Goal: Task Accomplishment & Management: Complete application form

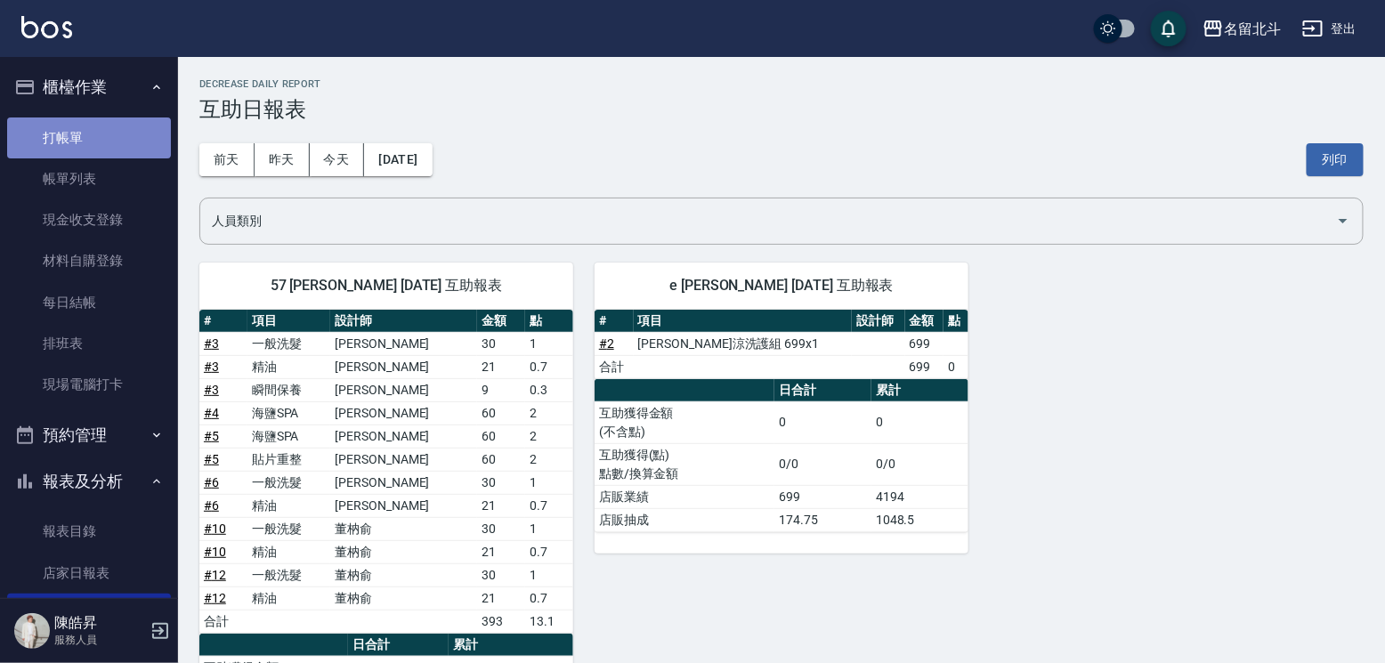
click at [88, 139] on link "打帳單" at bounding box center [89, 137] width 164 height 41
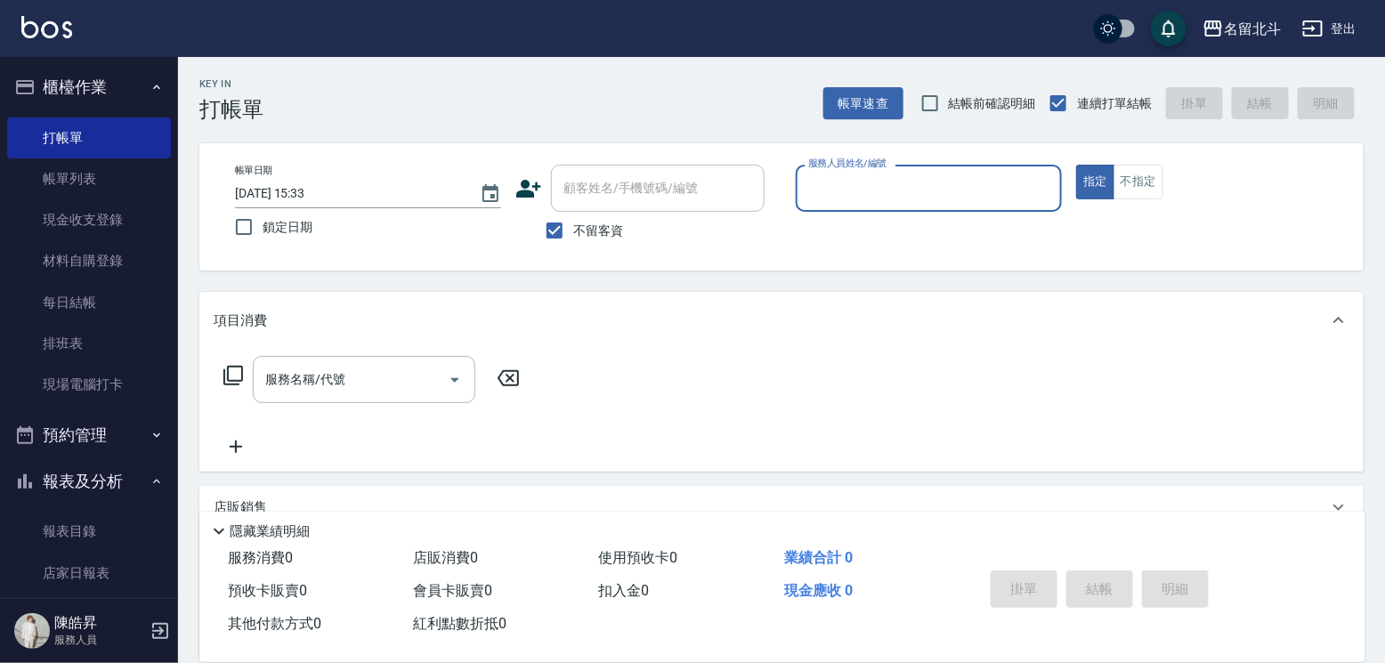
scroll to position [299, 0]
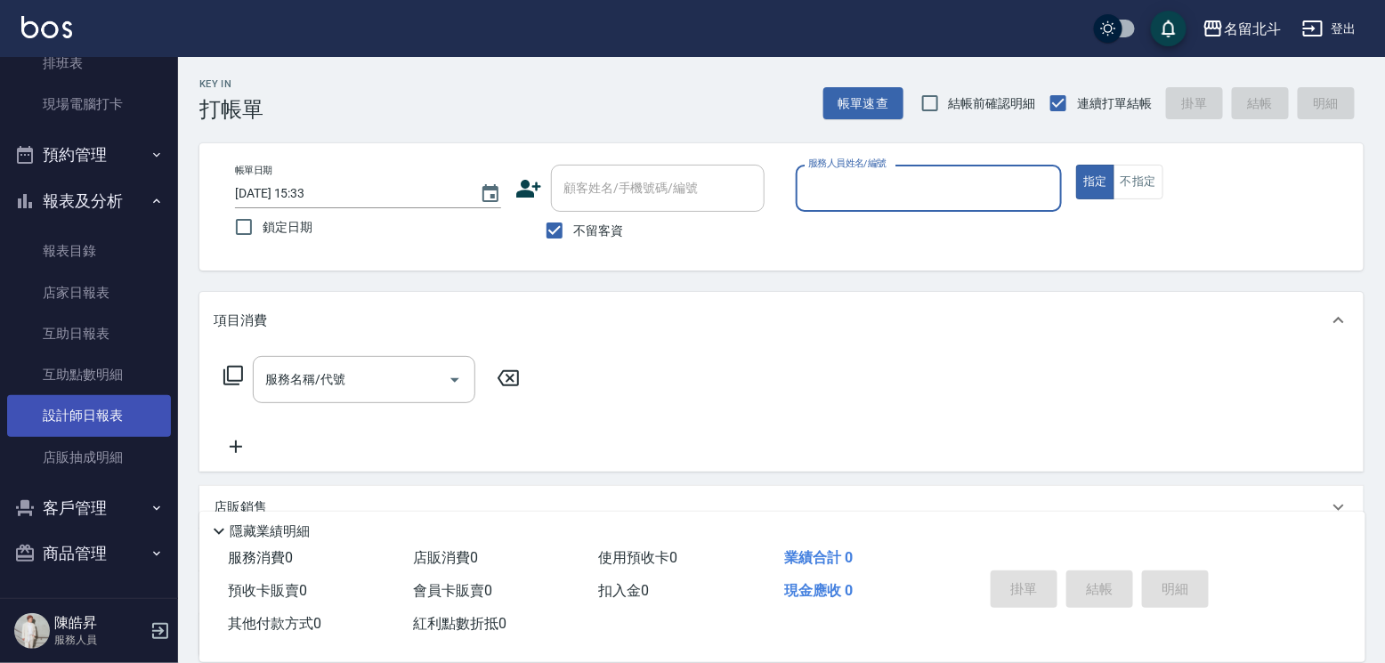
click at [109, 395] on link "設計師日報表" at bounding box center [89, 415] width 164 height 41
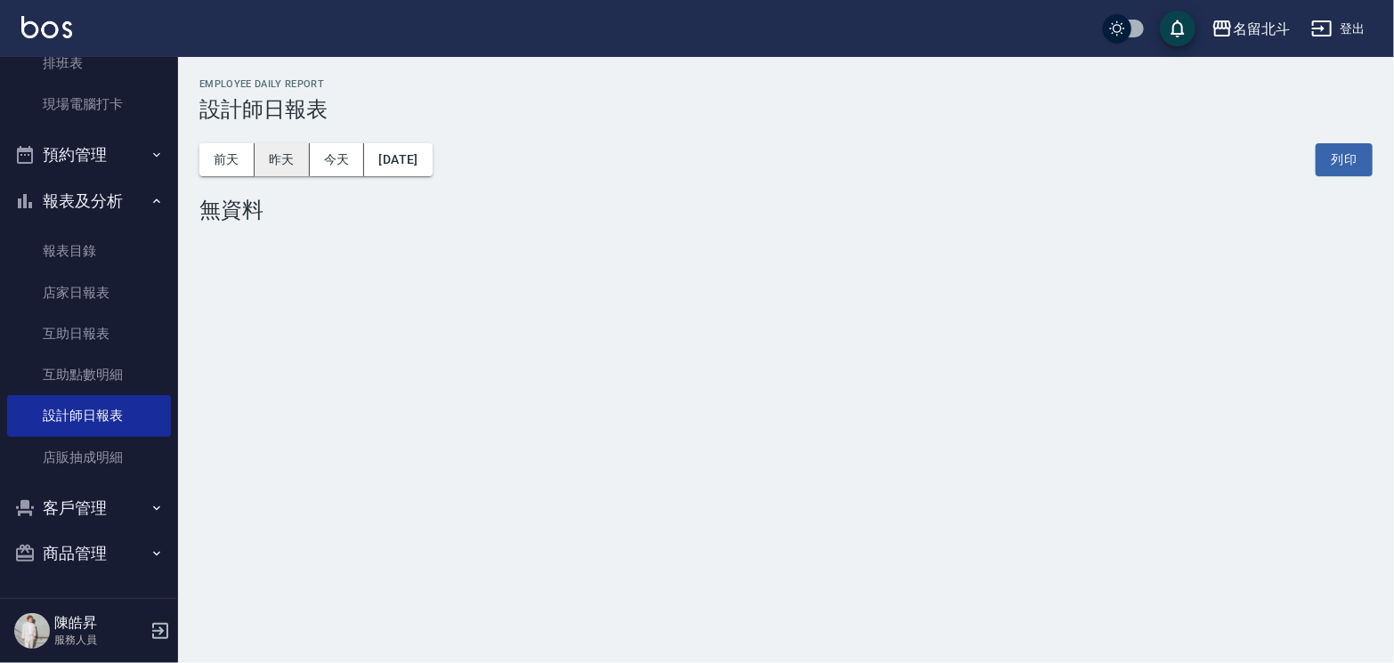
click at [287, 156] on button "昨天" at bounding box center [282, 159] width 55 height 33
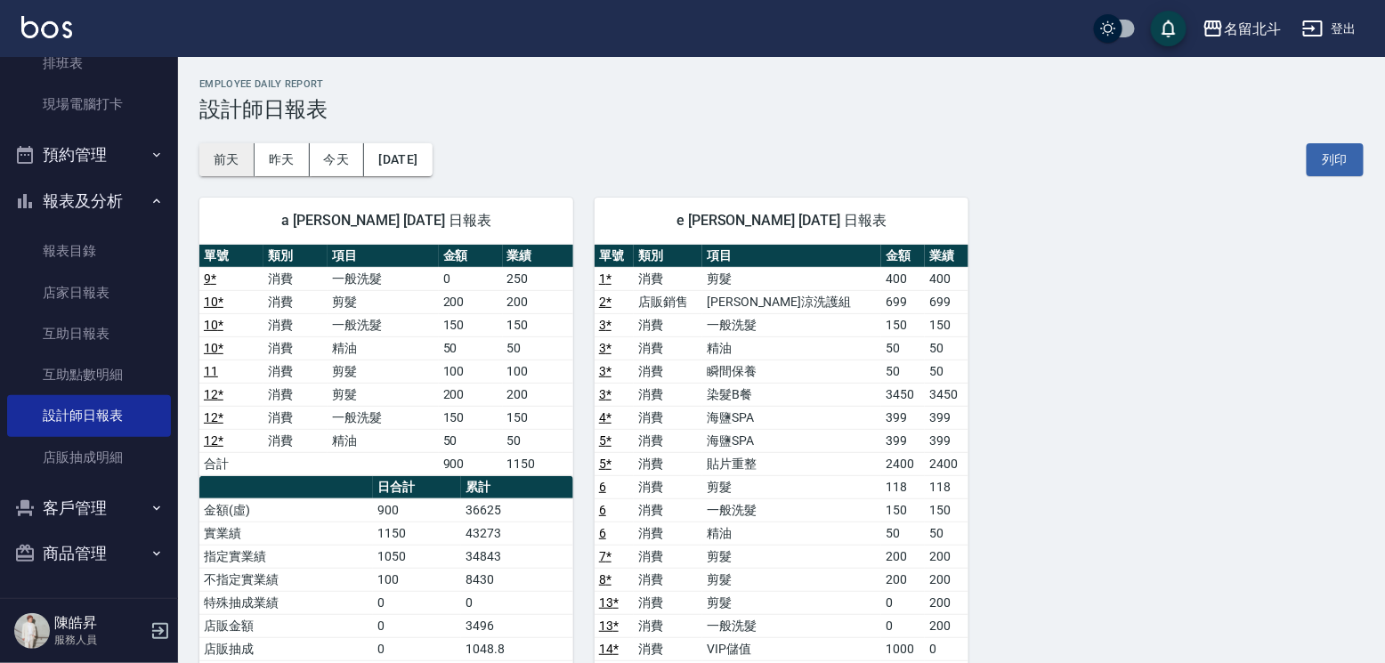
click at [227, 163] on button "前天" at bounding box center [226, 159] width 55 height 33
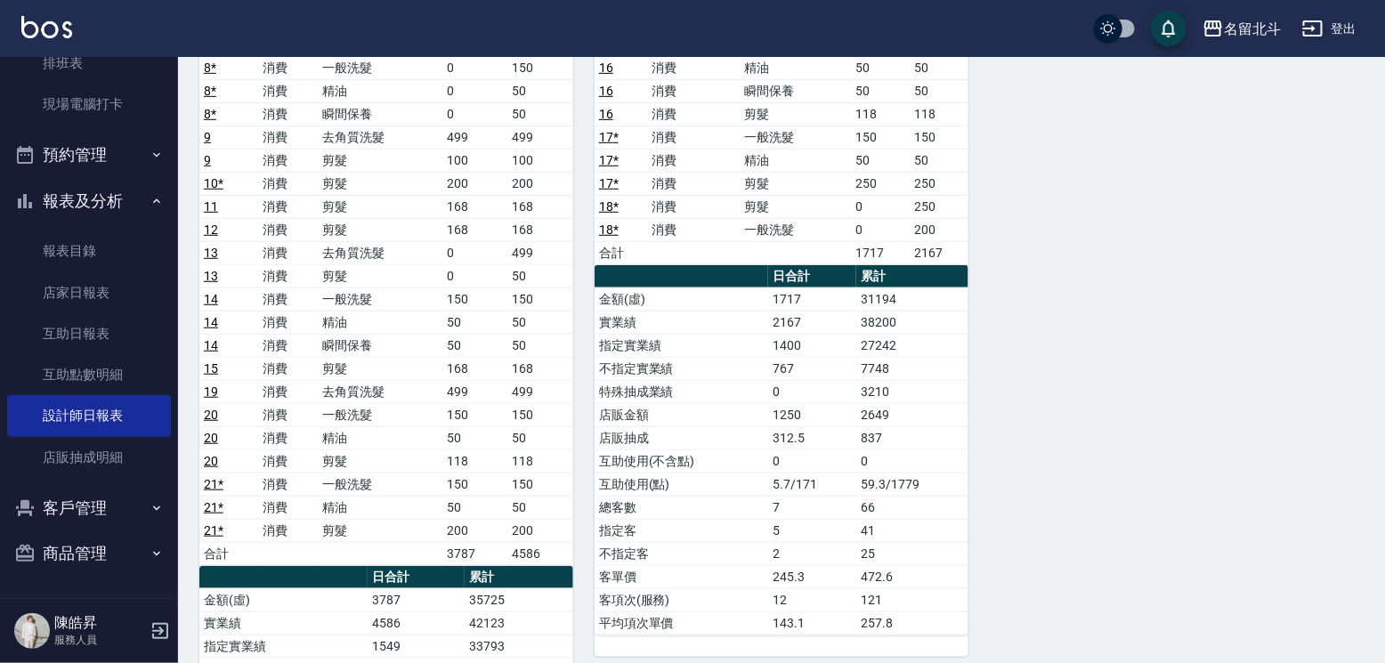
scroll to position [89, 0]
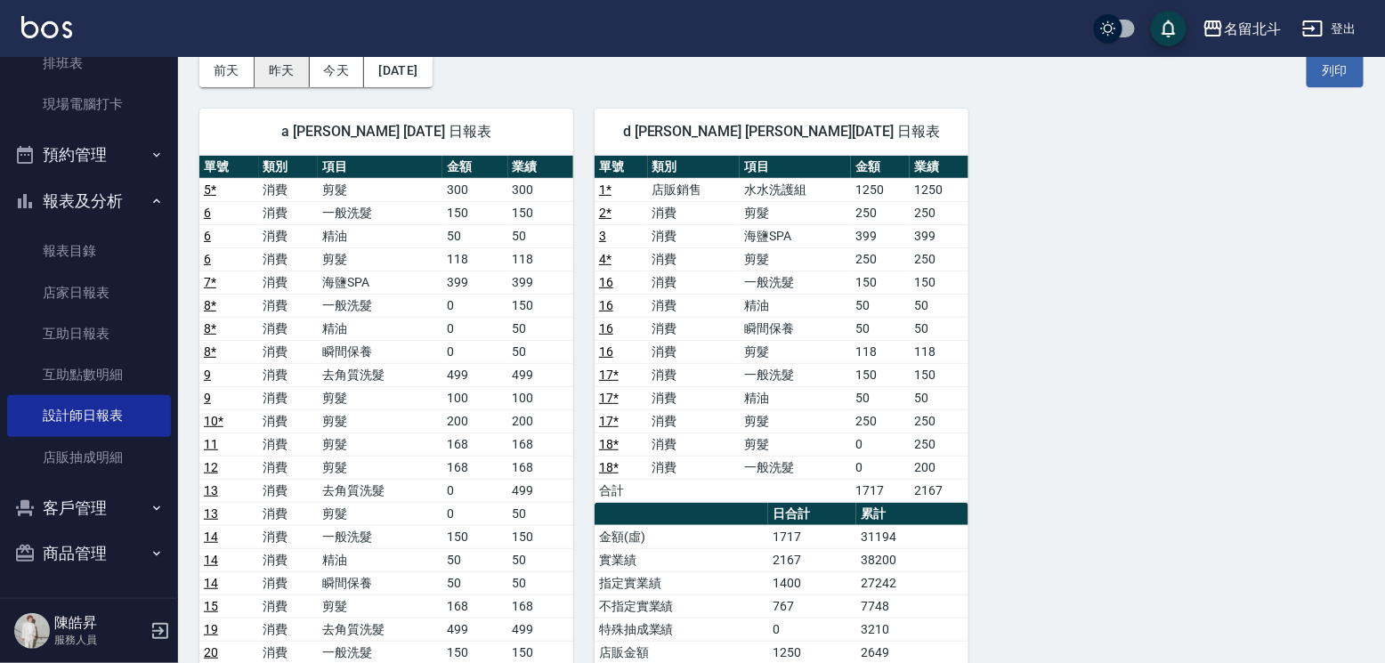
click at [263, 81] on button "昨天" at bounding box center [282, 70] width 55 height 33
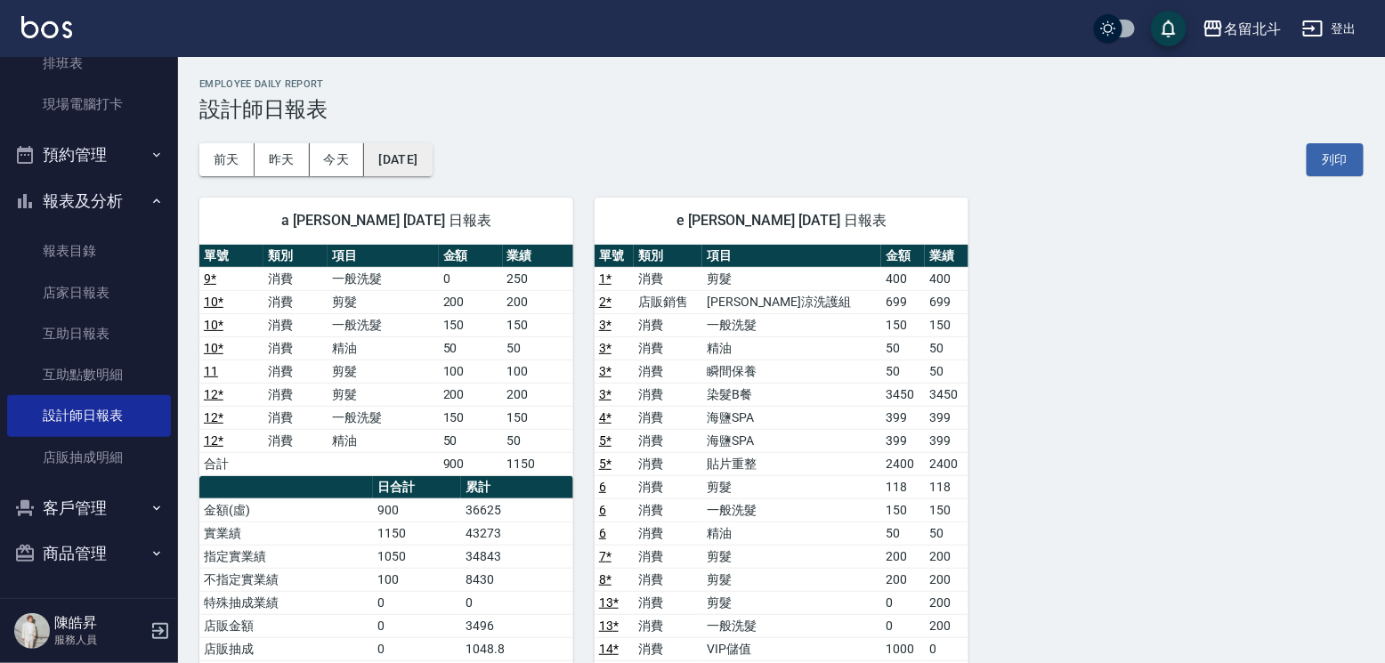
click at [405, 169] on button "[DATE]" at bounding box center [398, 159] width 68 height 33
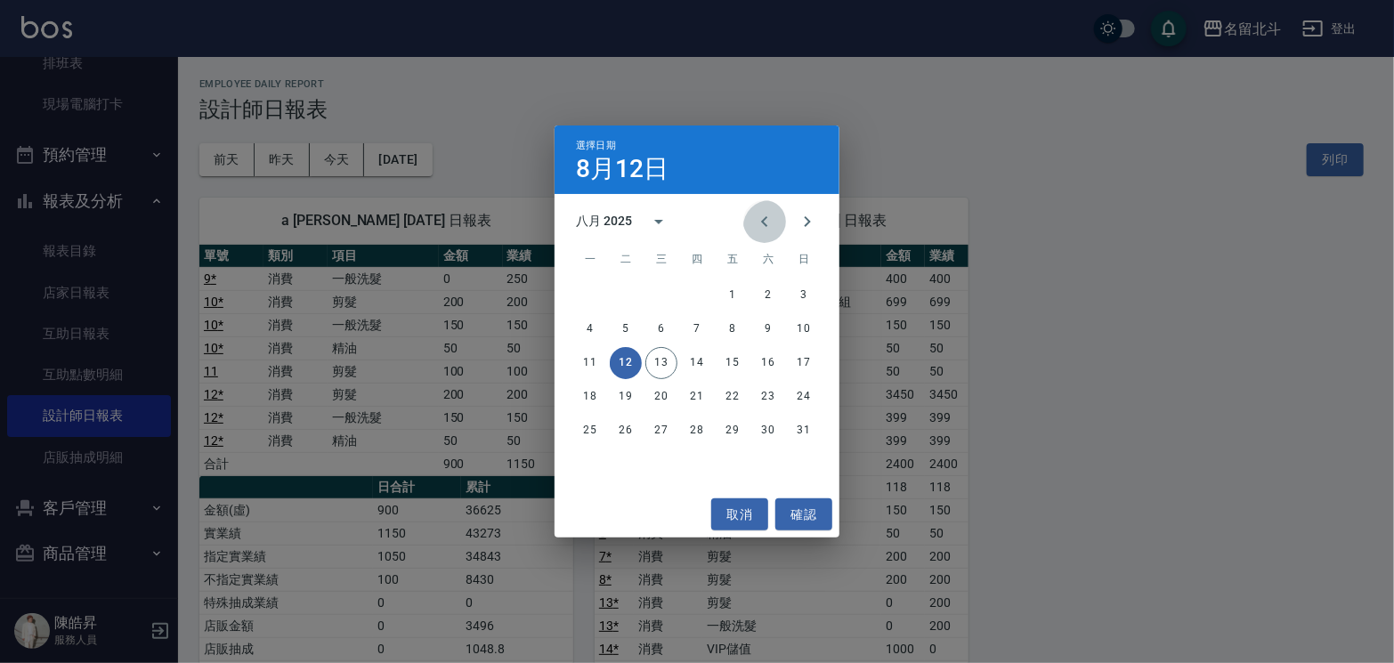
drag, startPoint x: 752, startPoint y: 206, endPoint x: 753, endPoint y: 243, distance: 36.5
click at [754, 211] on icon "Previous month" at bounding box center [764, 221] width 21 height 21
click at [776, 323] on button "12" at bounding box center [768, 329] width 32 height 32
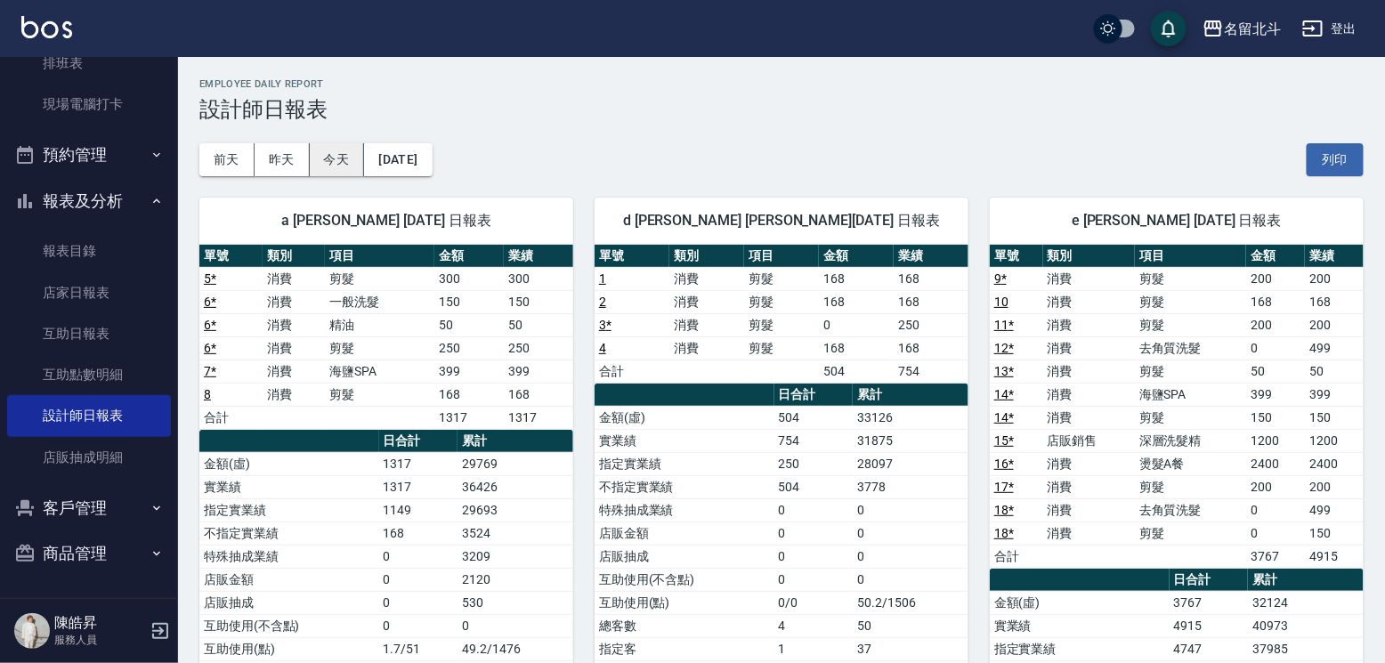
click at [337, 148] on button "今天" at bounding box center [337, 159] width 55 height 33
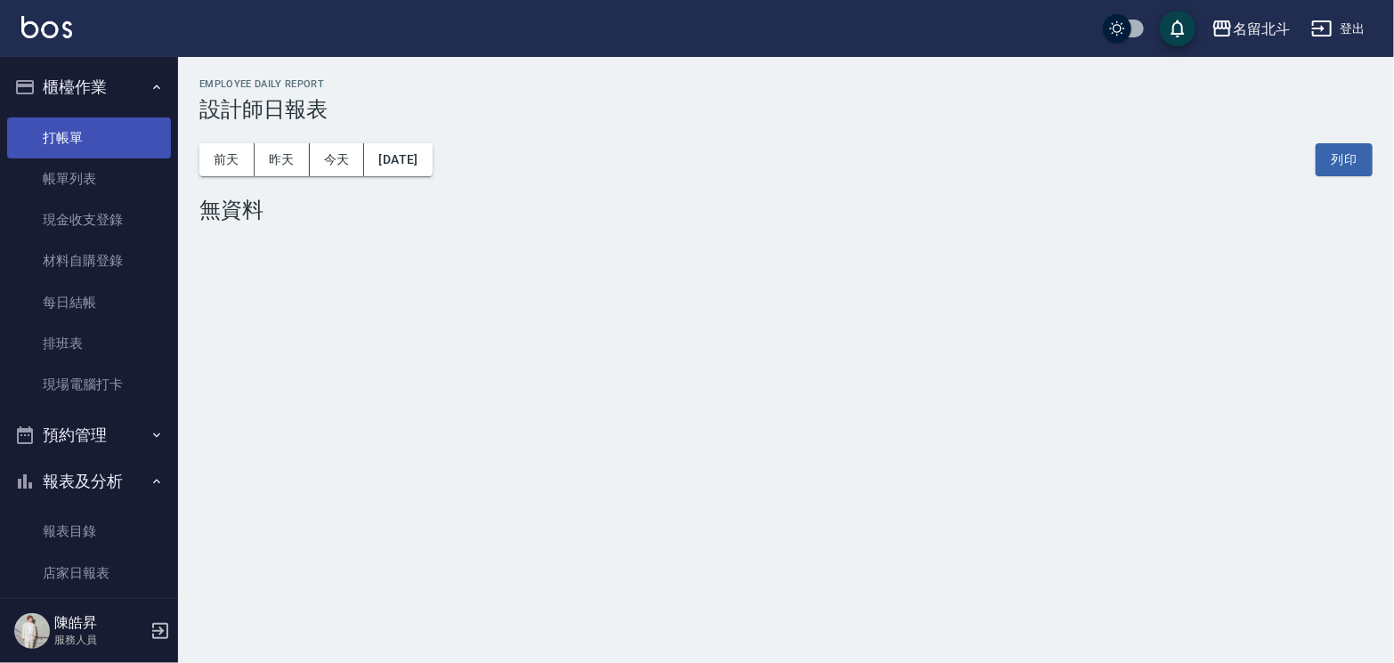
click at [83, 142] on link "打帳單" at bounding box center [89, 137] width 164 height 41
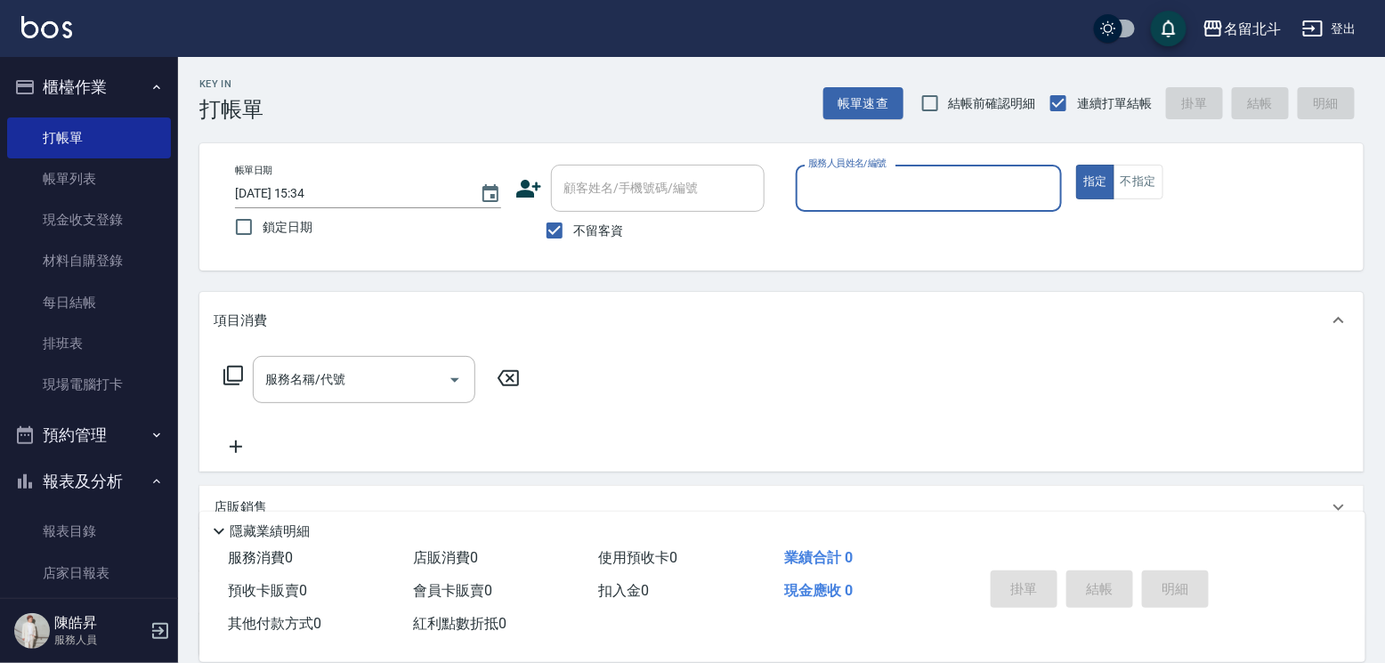
type input "ㄎ"
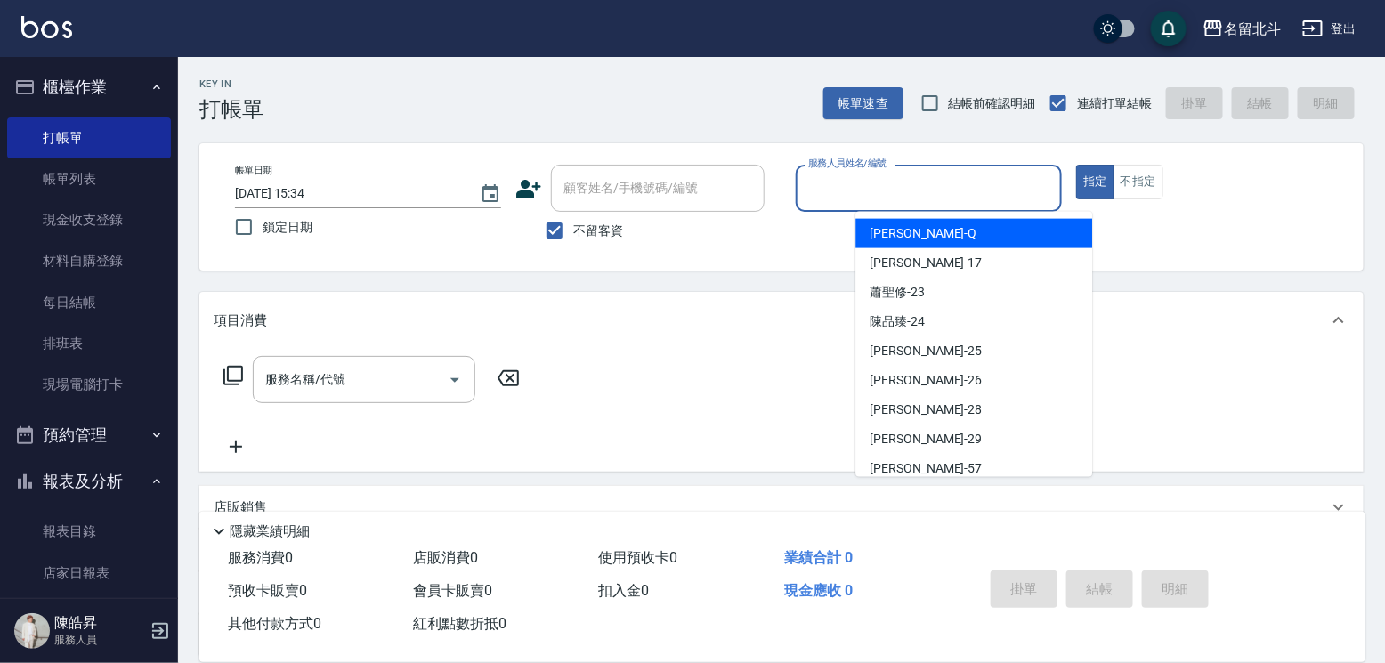
type input "f"
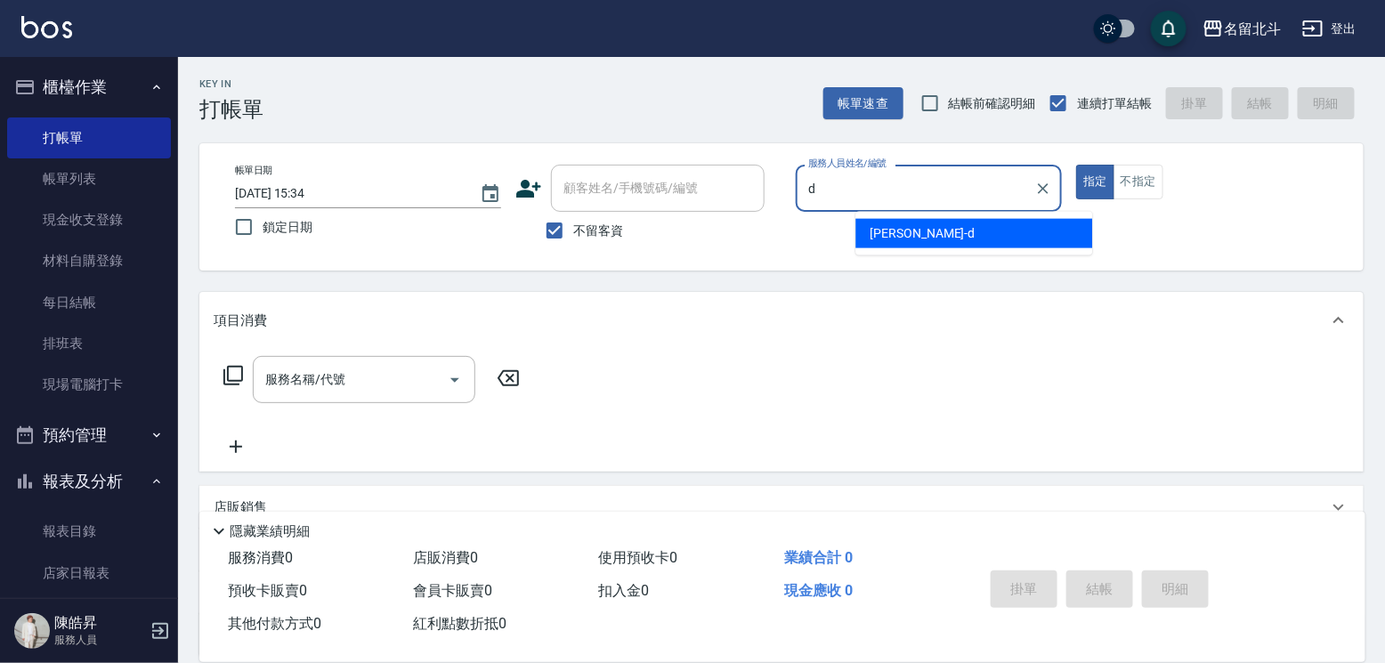
type input "[PERSON_NAME] -d"
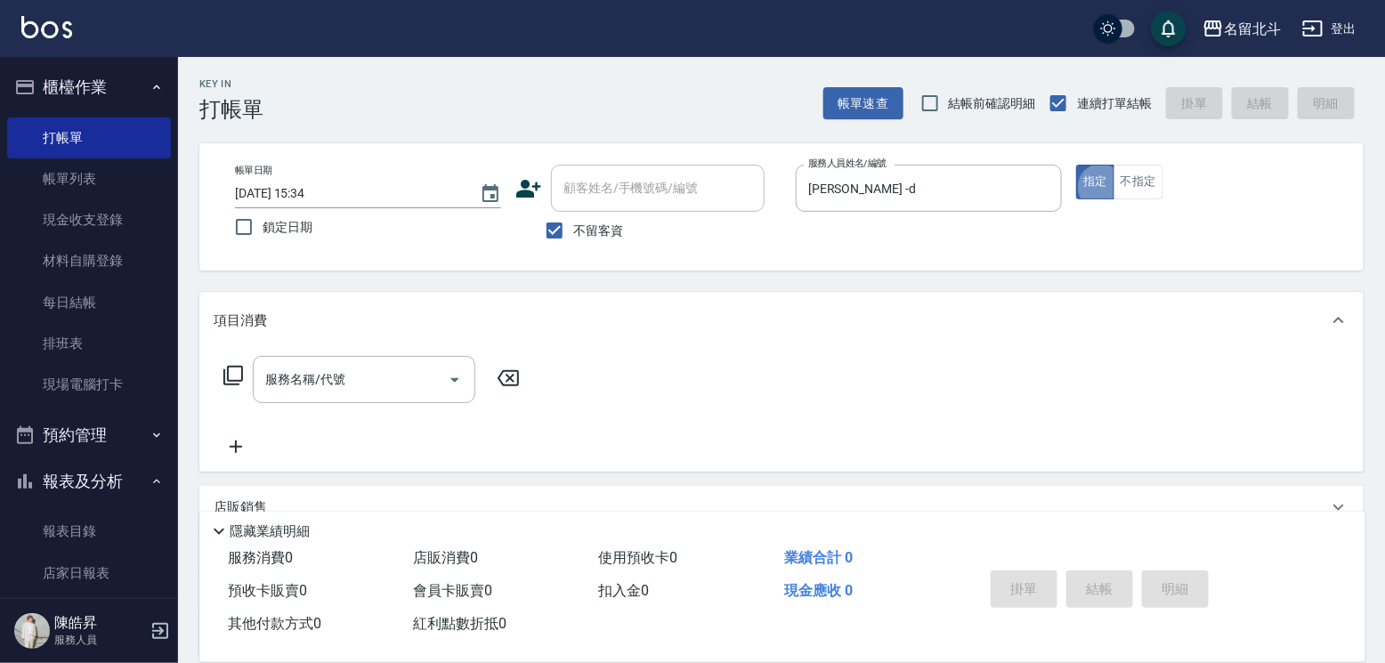
type button "true"
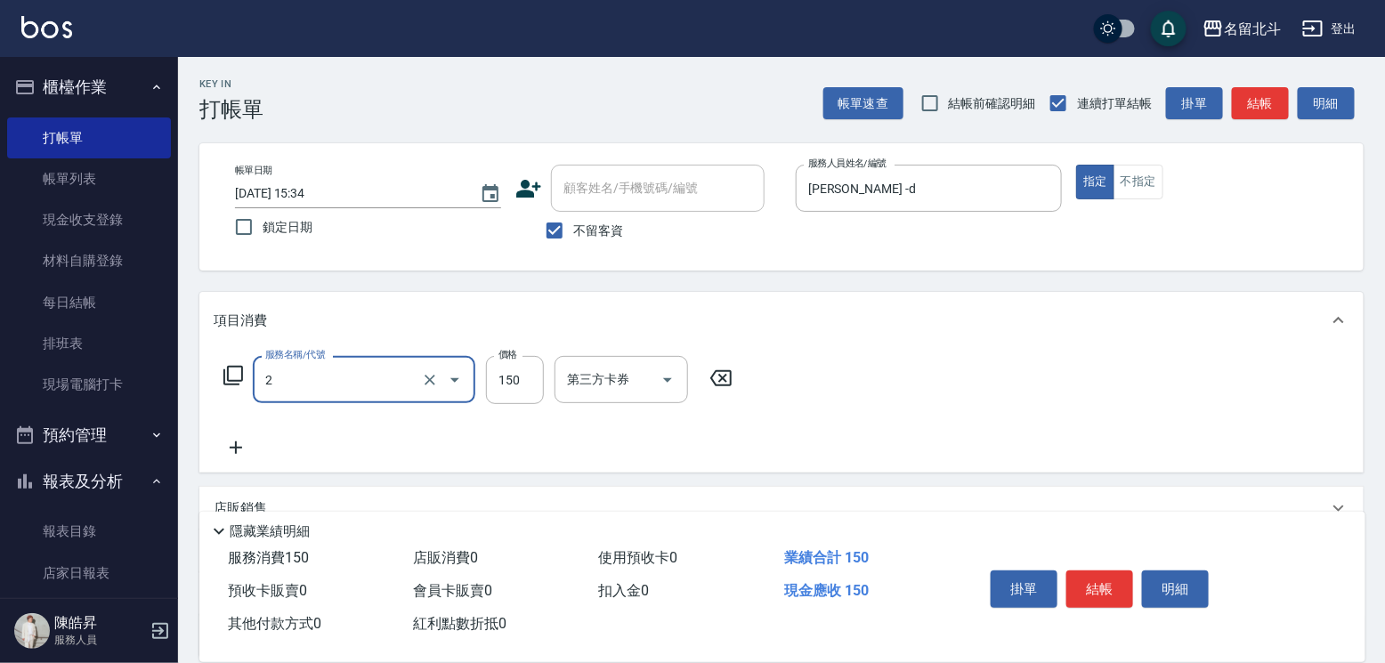
type input "一般洗髮(2)"
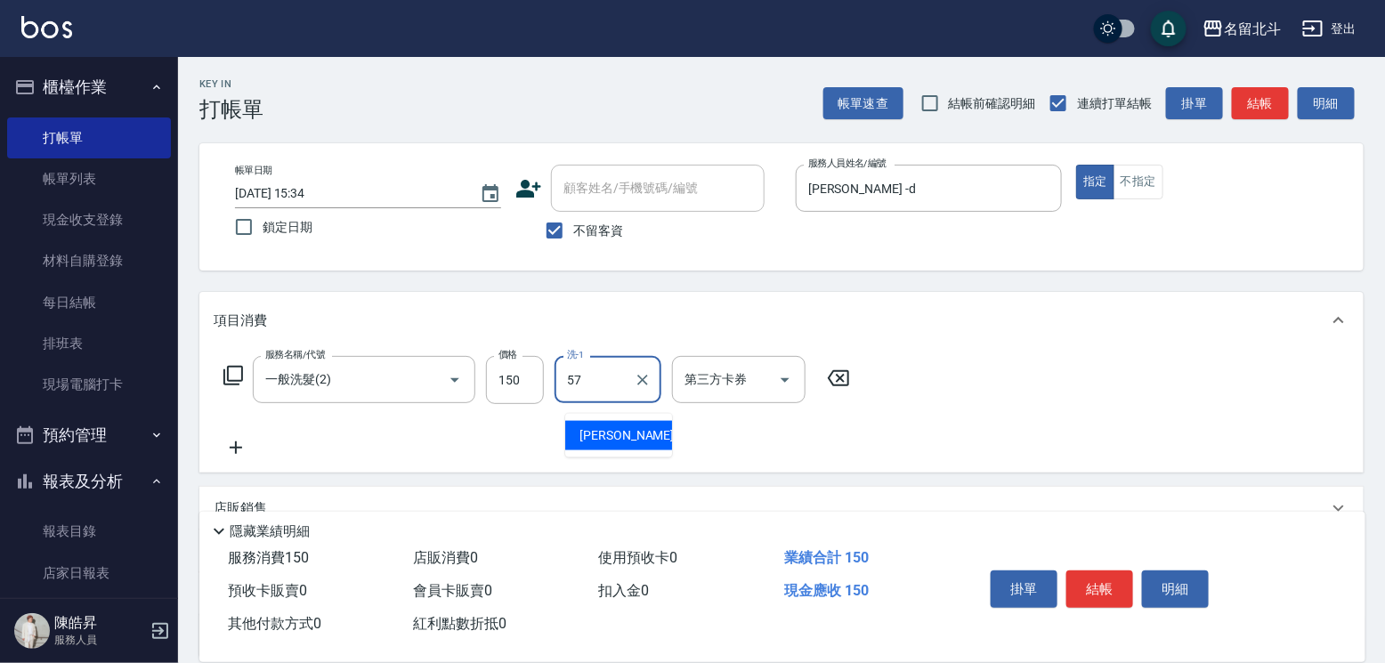
type input "[PERSON_NAME]-57"
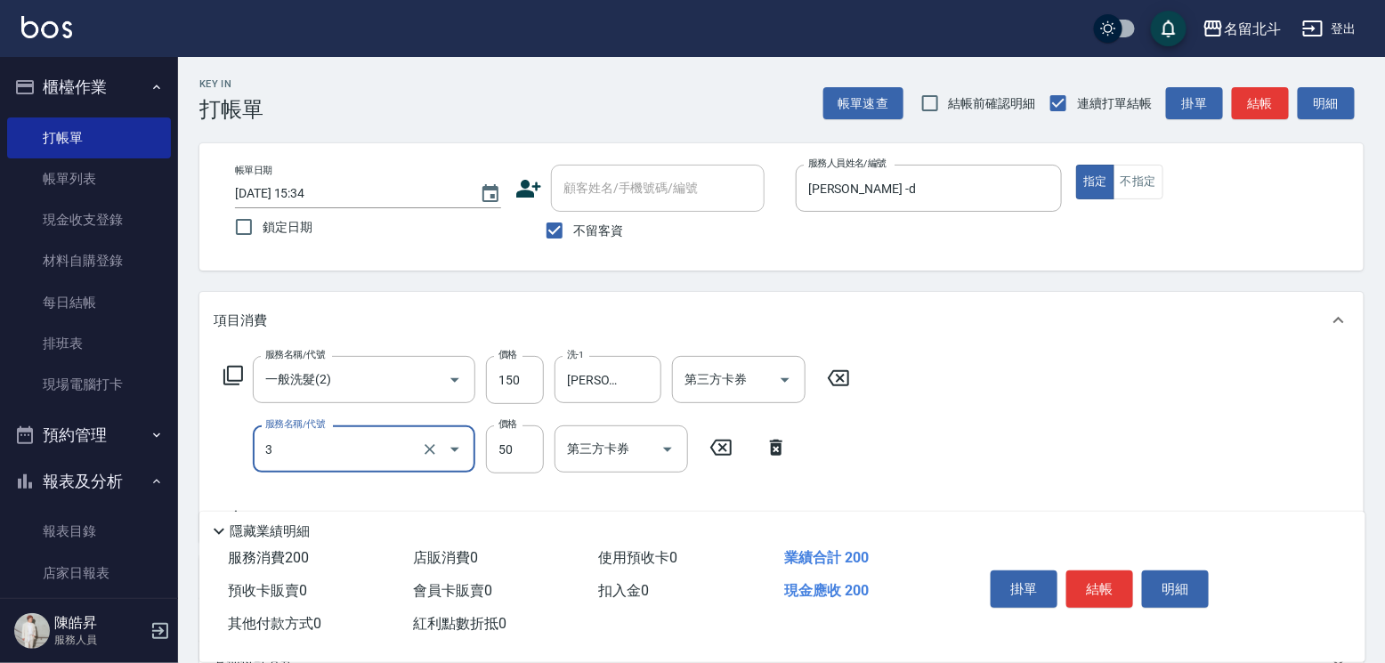
type input "精油(3)"
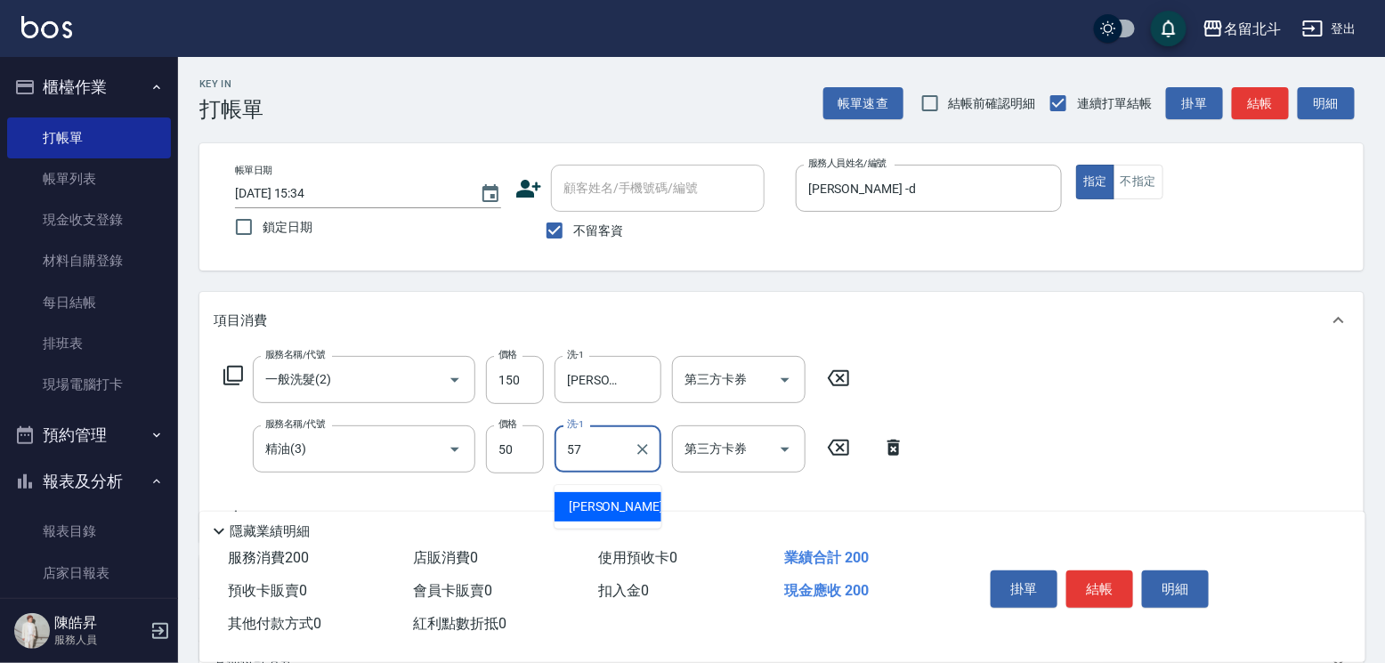
type input "[PERSON_NAME]-57"
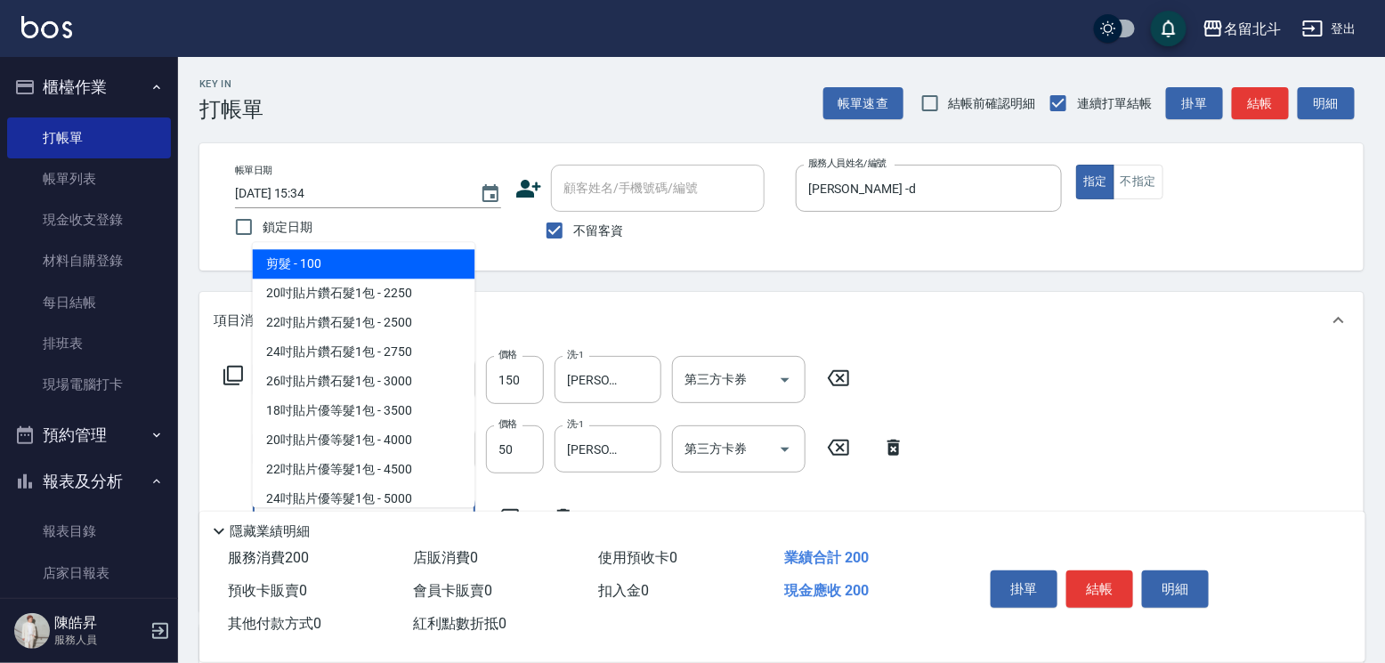
type input "剪髮(1)"
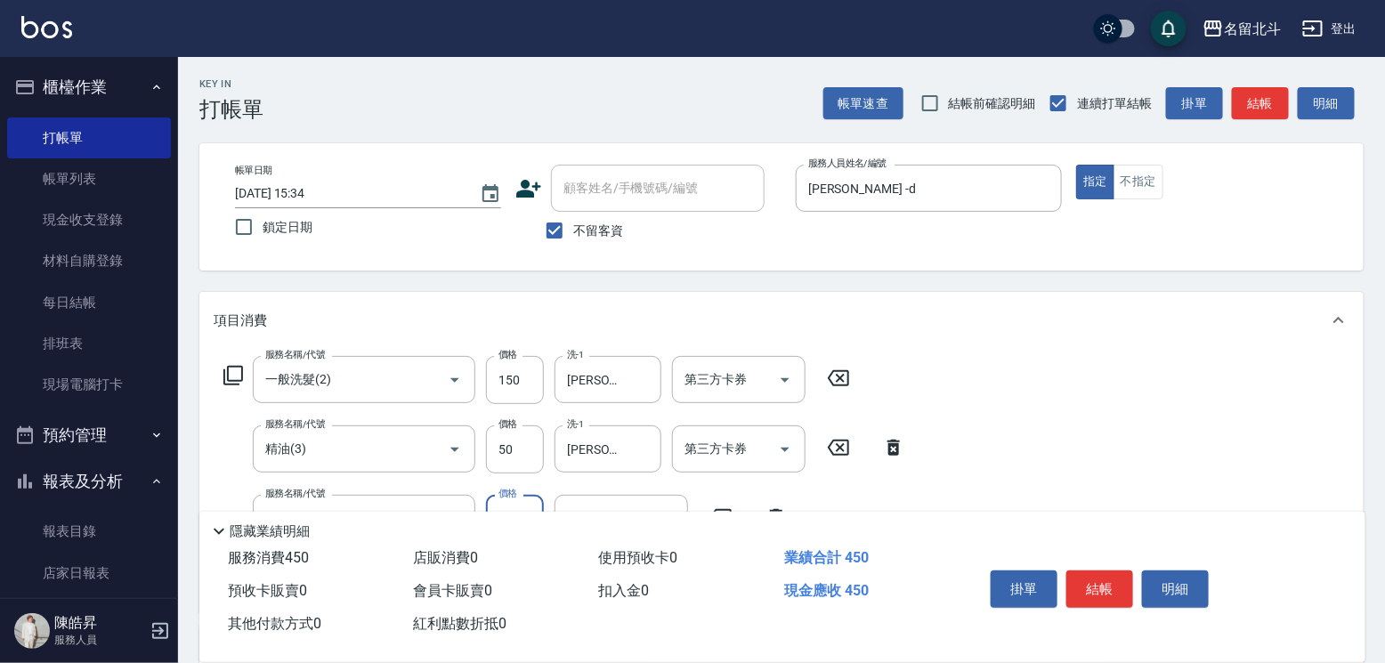
type input "250"
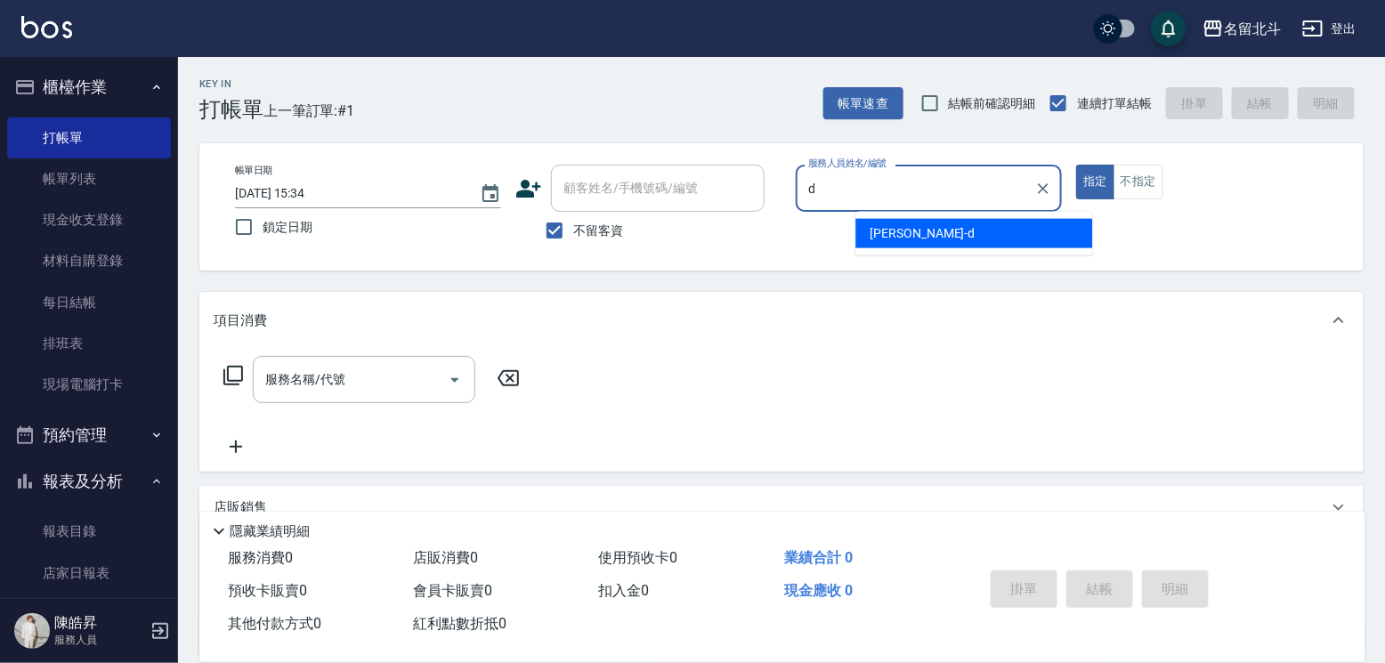
type input "[PERSON_NAME] -d"
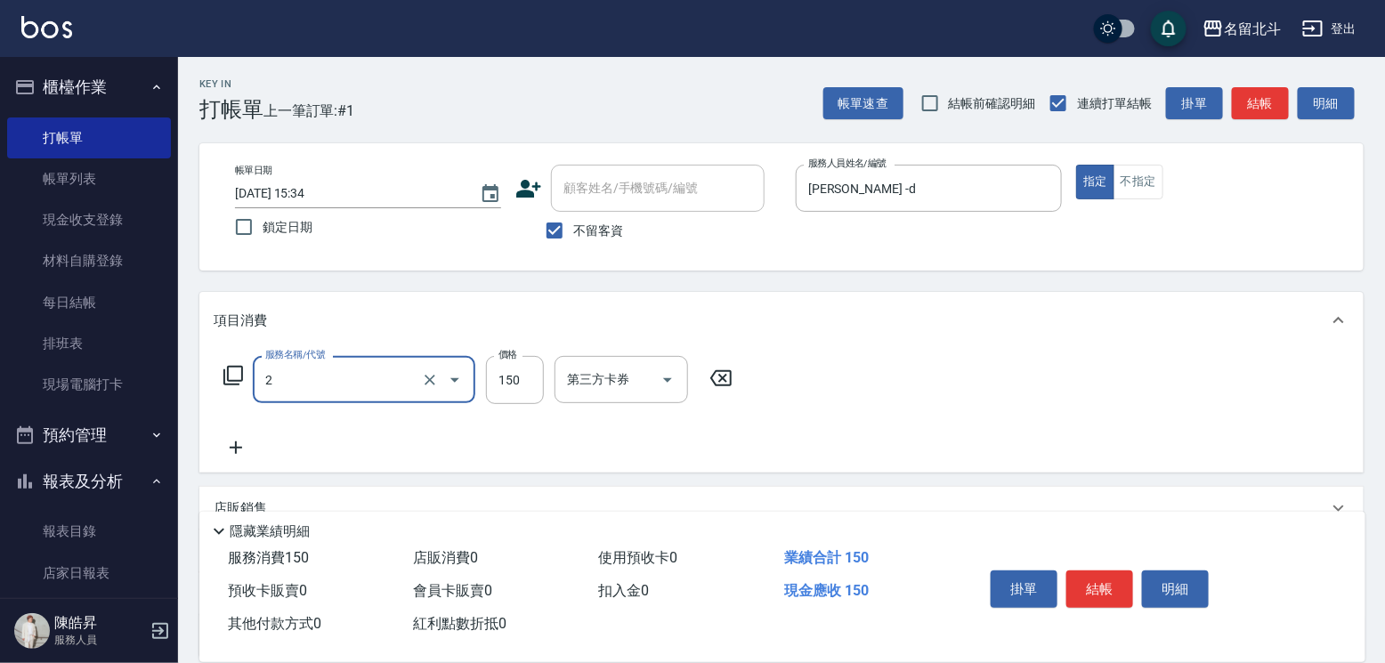
type input "一般洗髮(2)"
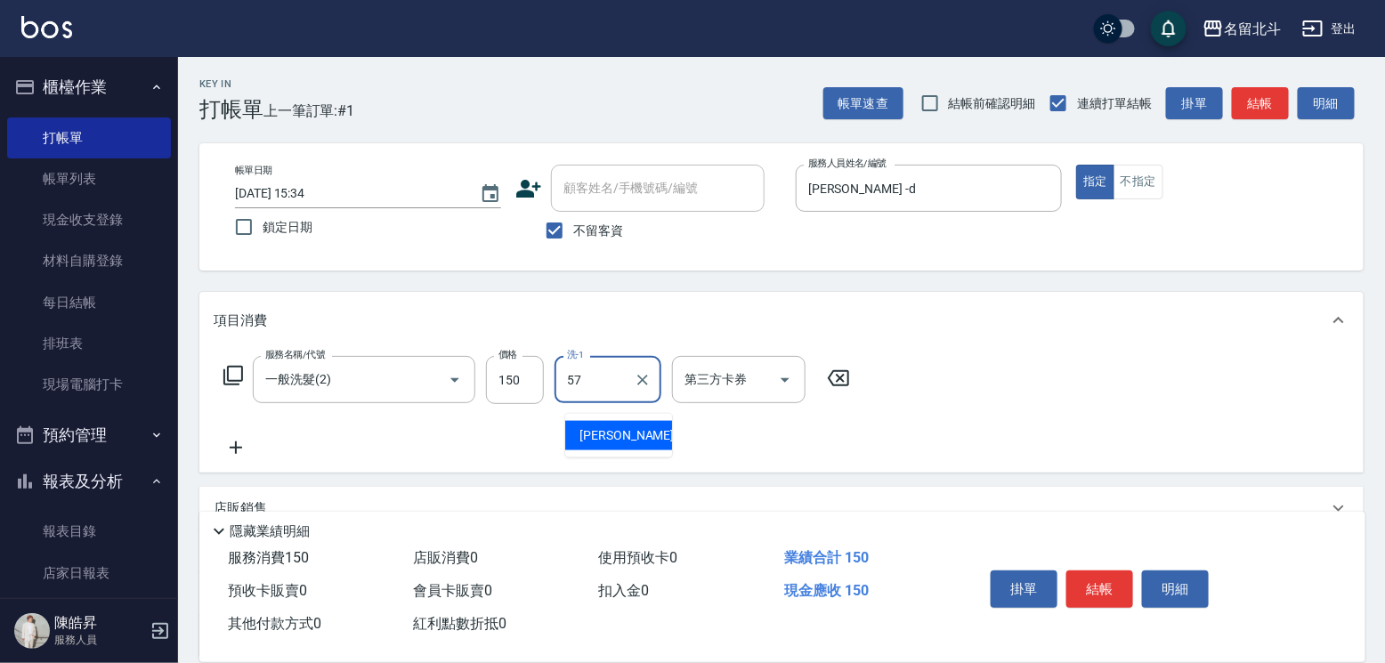
type input "[PERSON_NAME]-57"
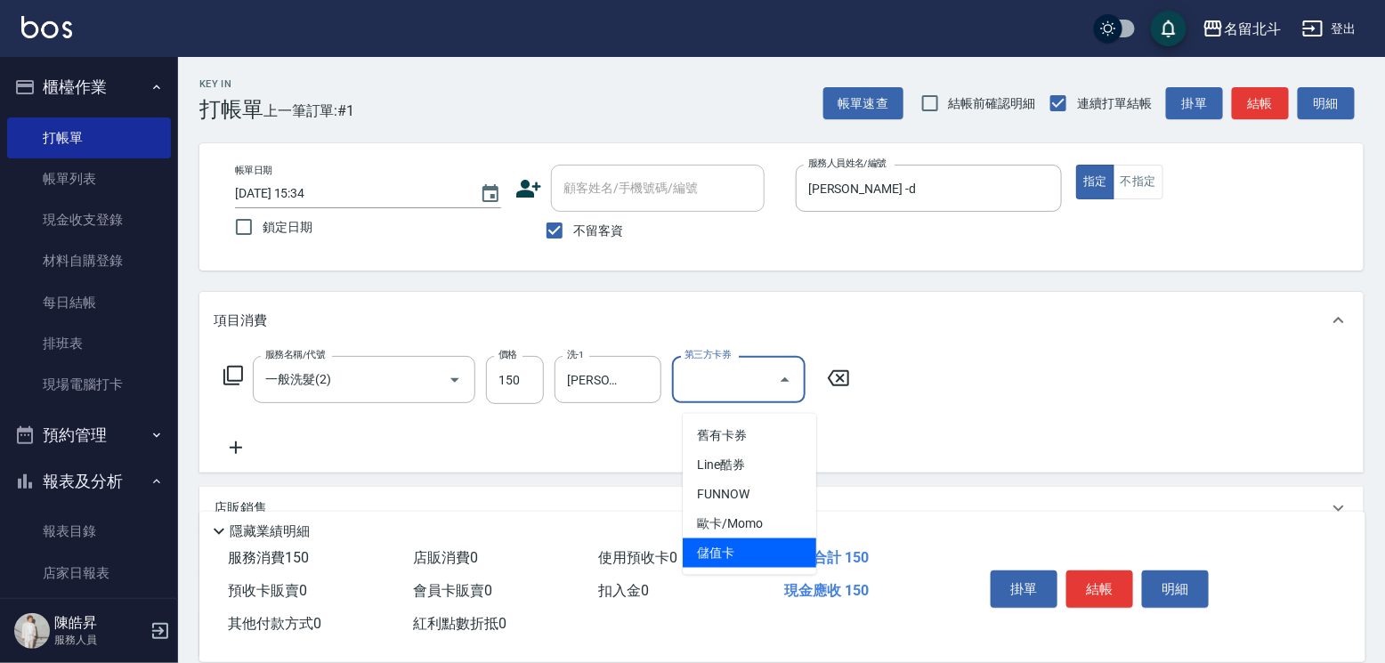
type input "儲值卡"
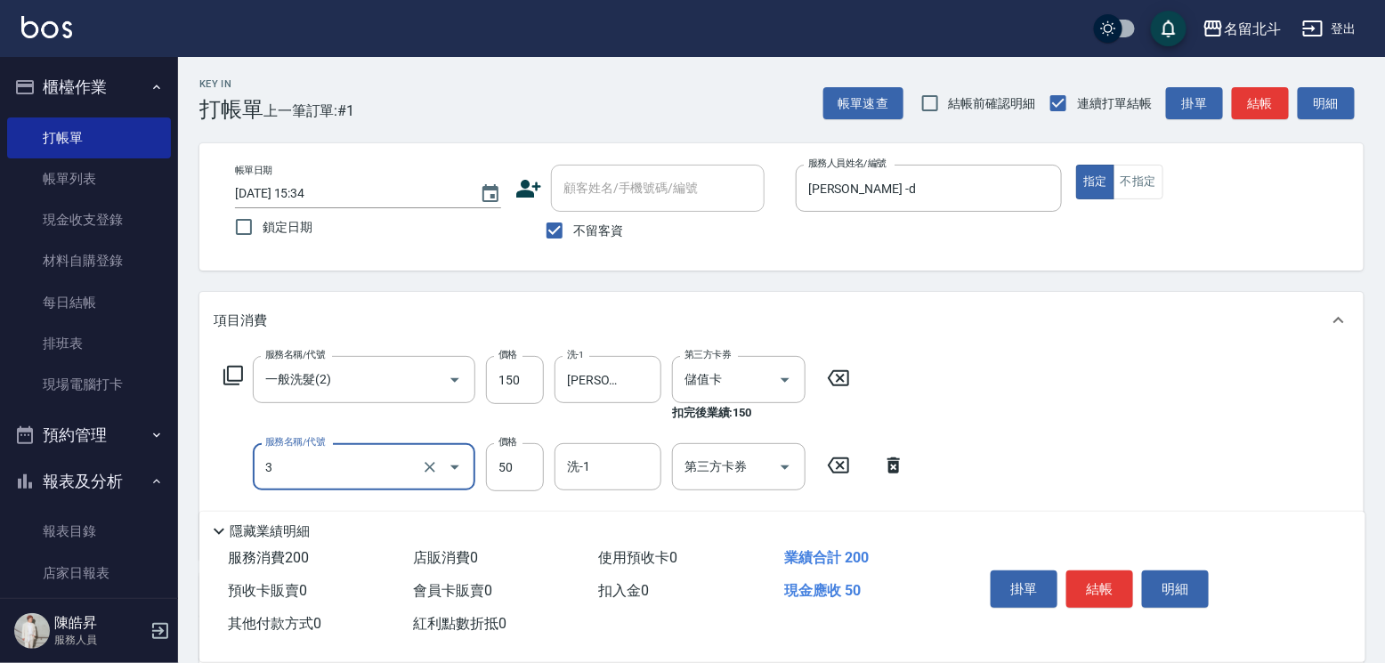
type input "精油(3)"
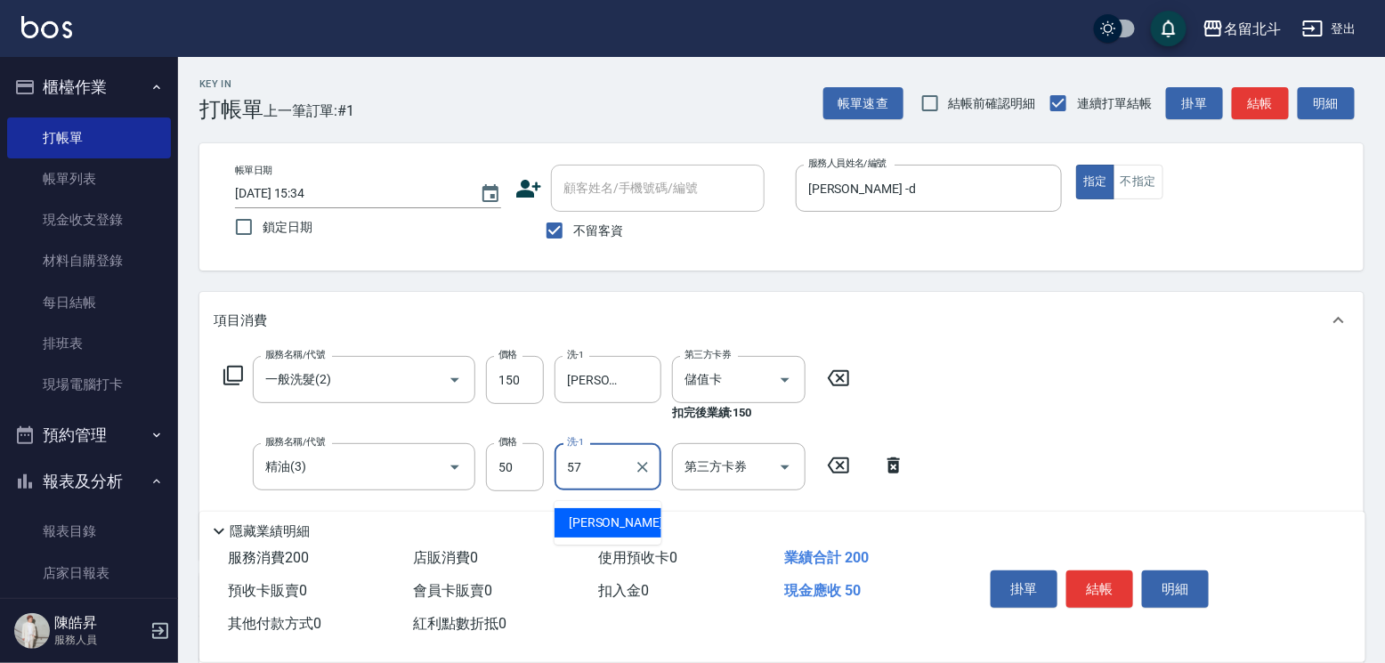
type input "[PERSON_NAME]-57"
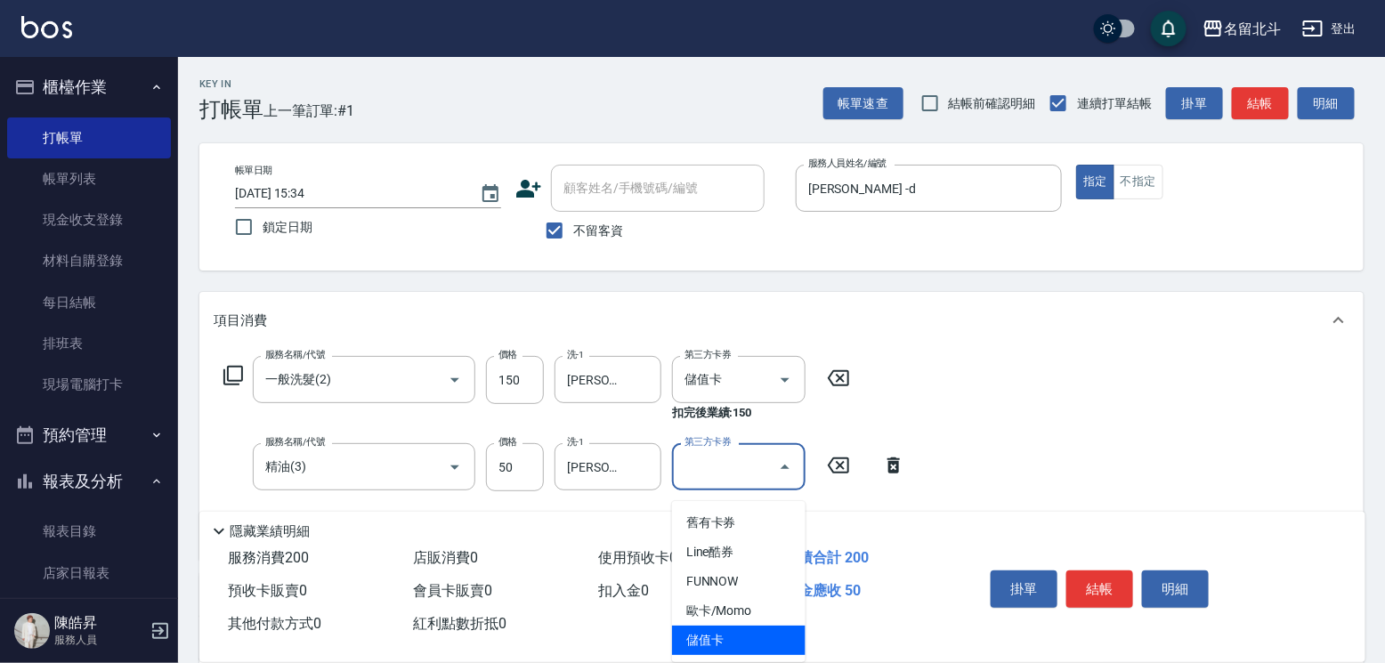
type input "儲值卡"
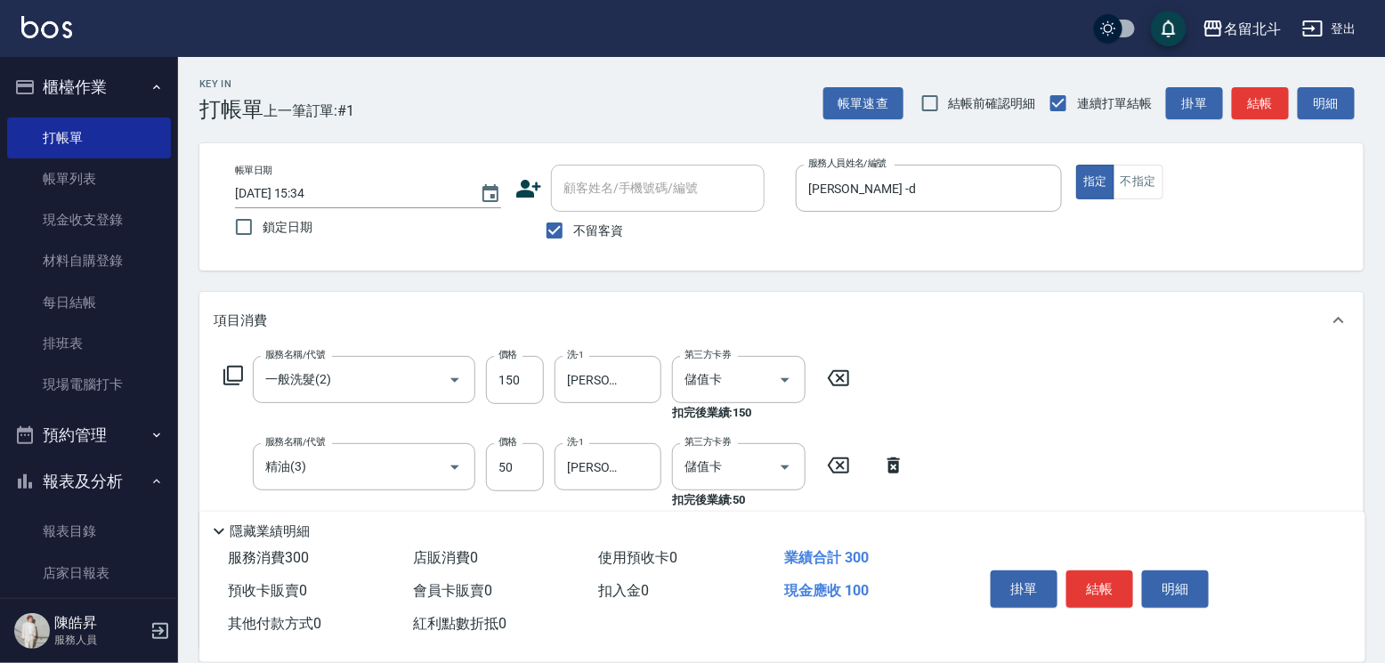
type input "剪髮(1)"
type input "250"
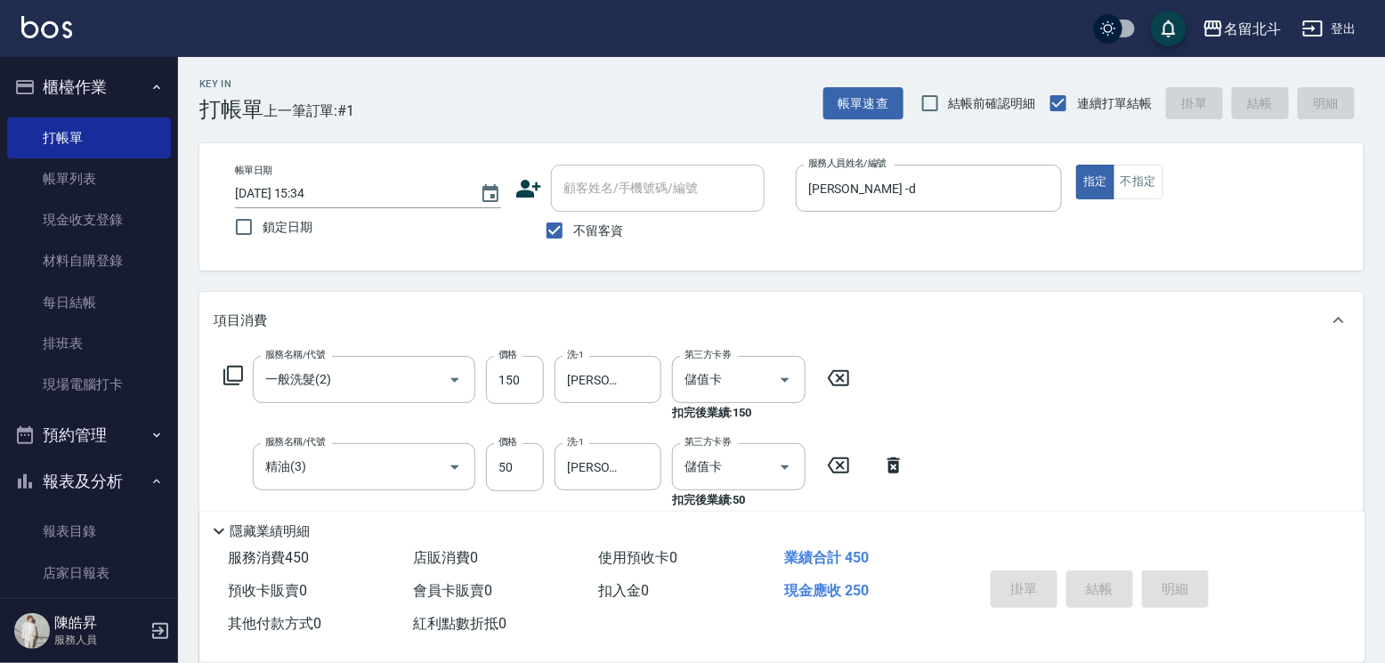
type input "[DATE] 15:35"
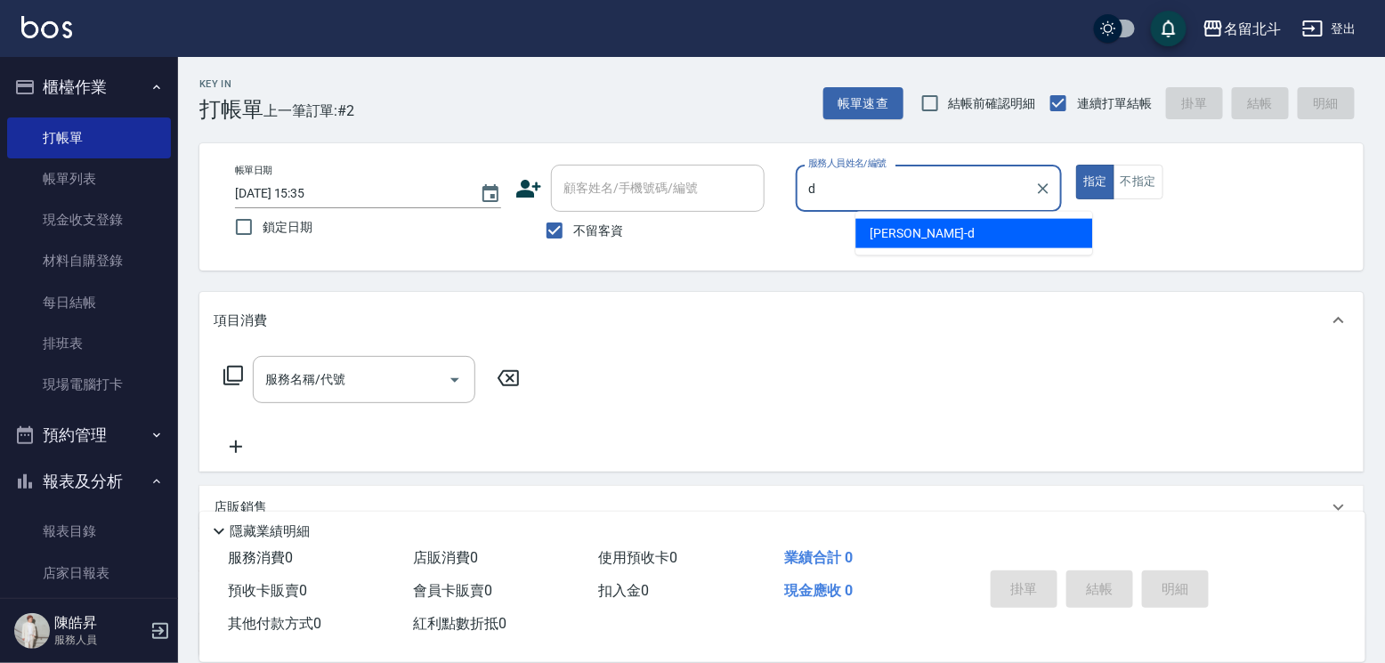
type input "[PERSON_NAME] -d"
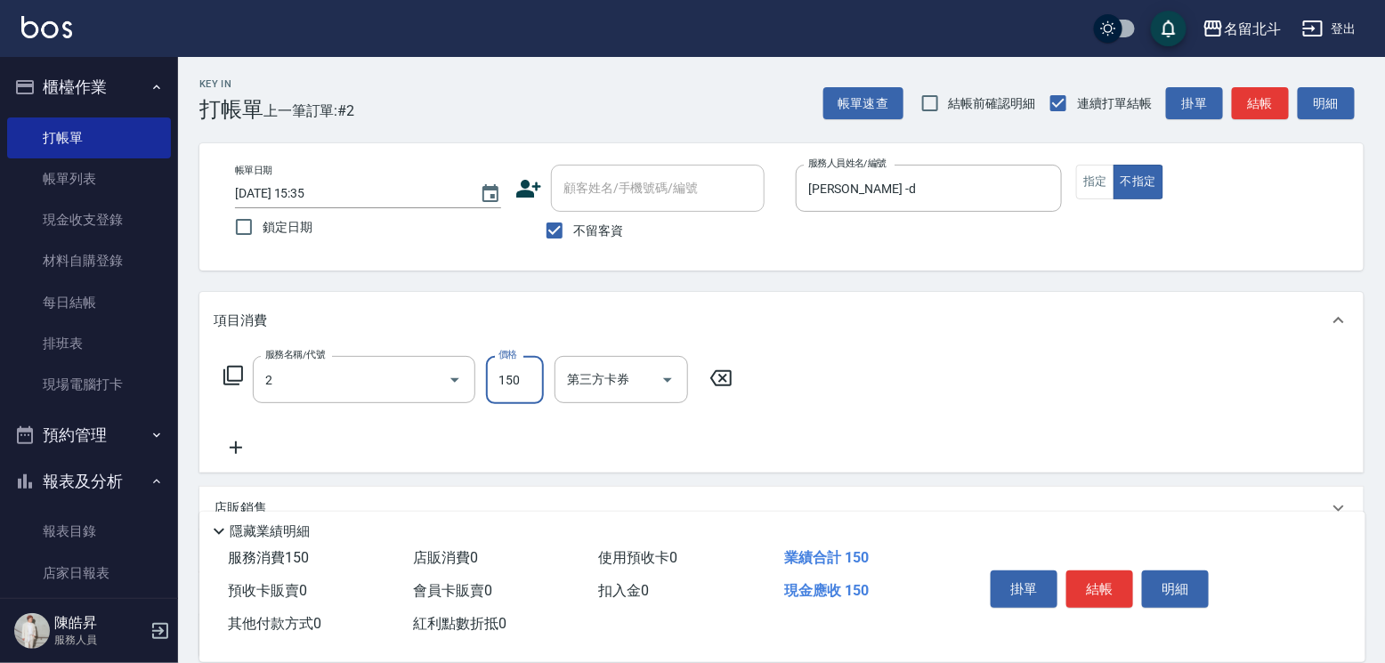
type input "一般洗髮(2)"
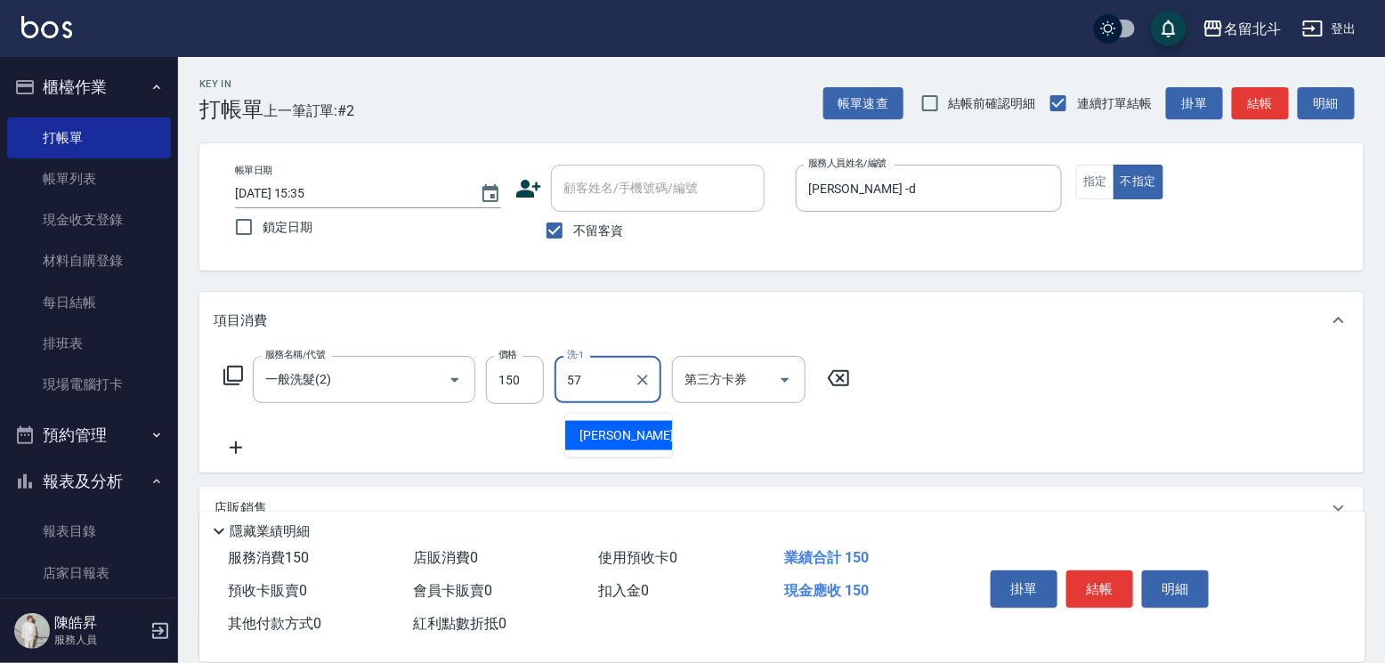
type input "[PERSON_NAME]-57"
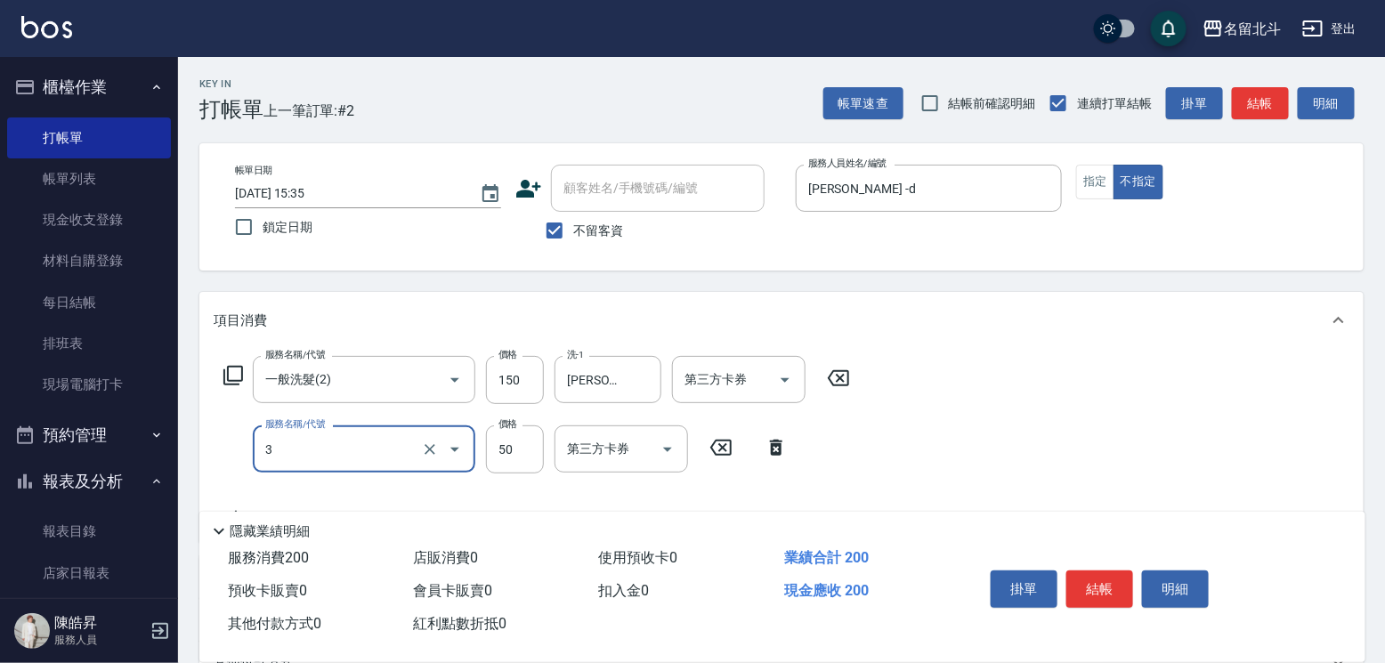
type input "精油(3)"
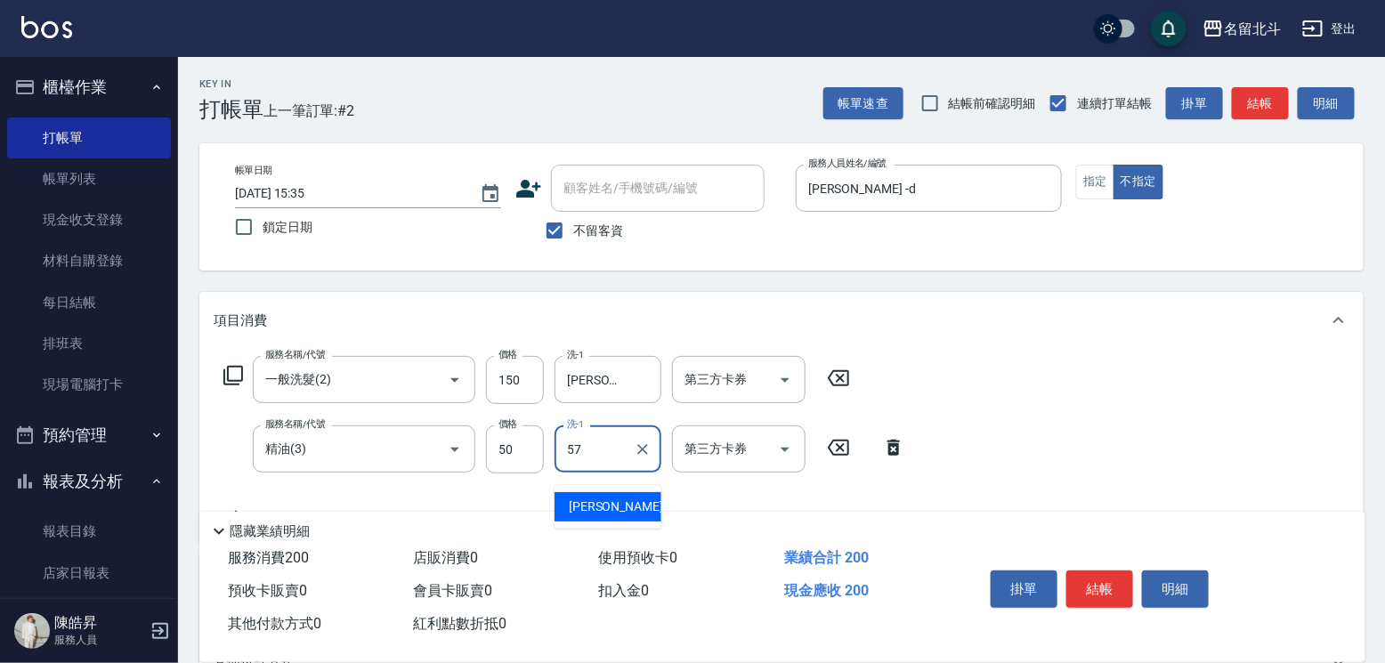
type input "[PERSON_NAME]-57"
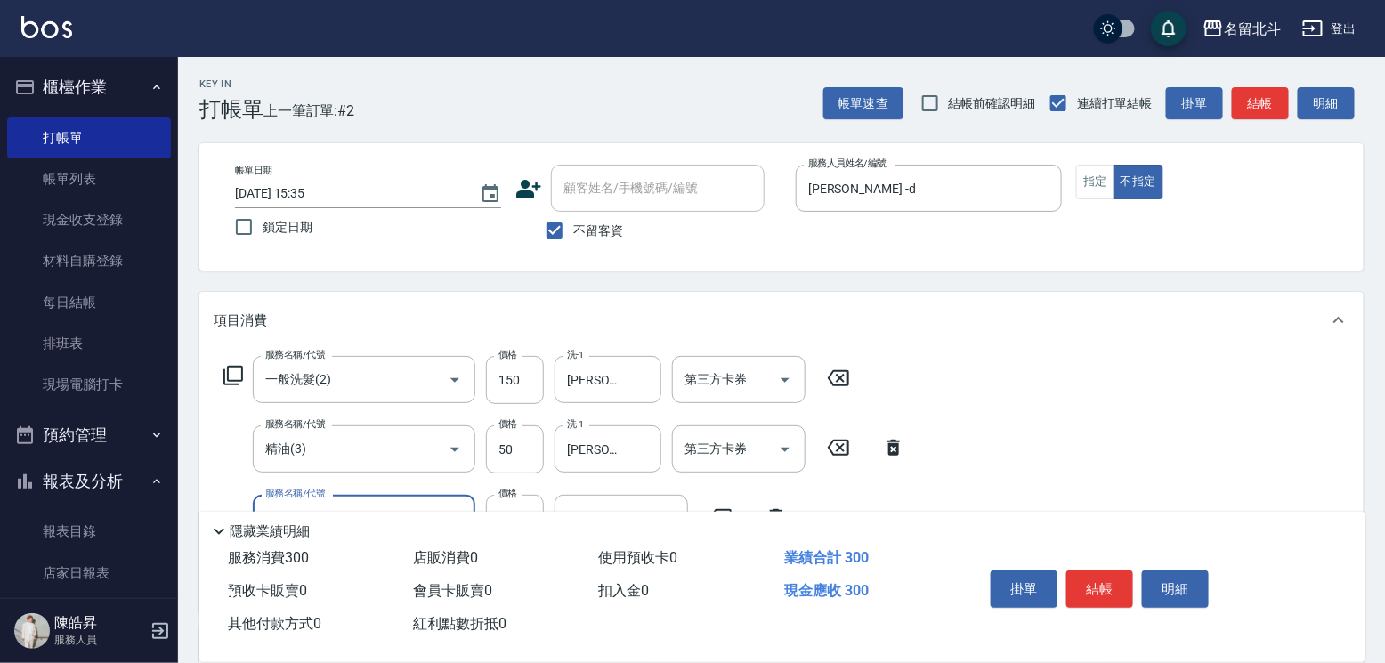
type input "剪髮(1)"
type input "118"
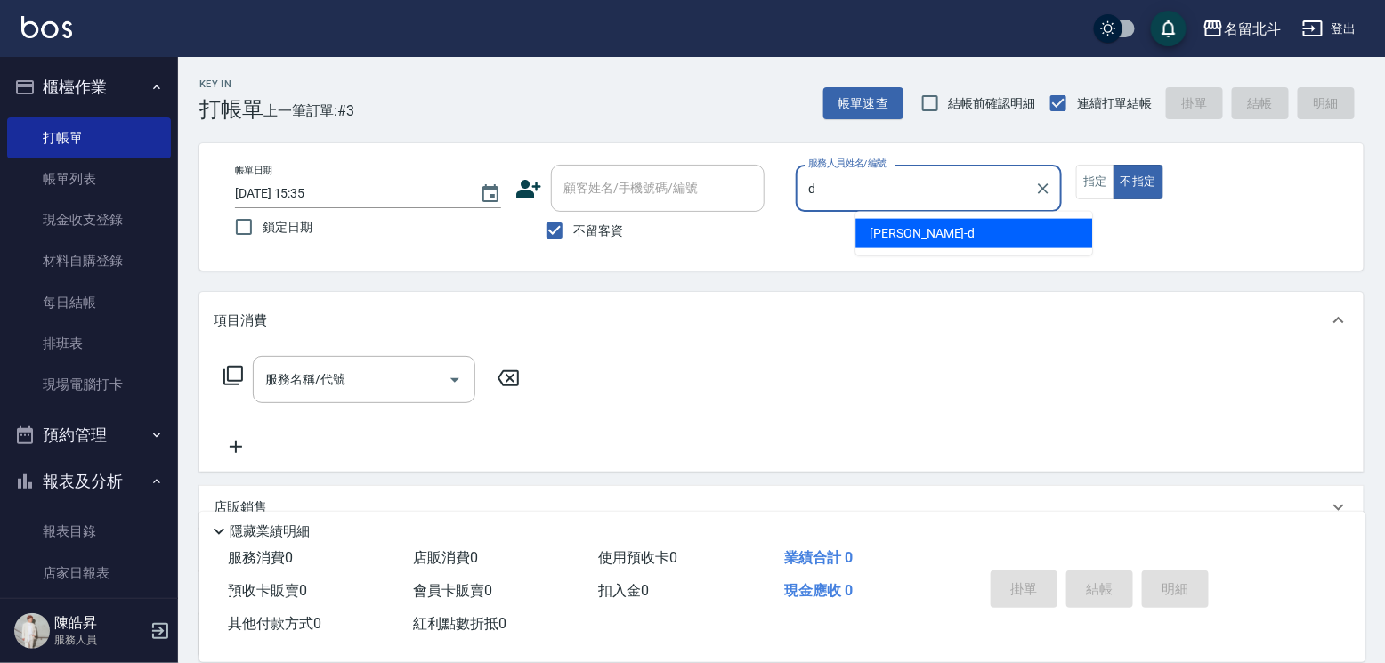
type input "[PERSON_NAME] -d"
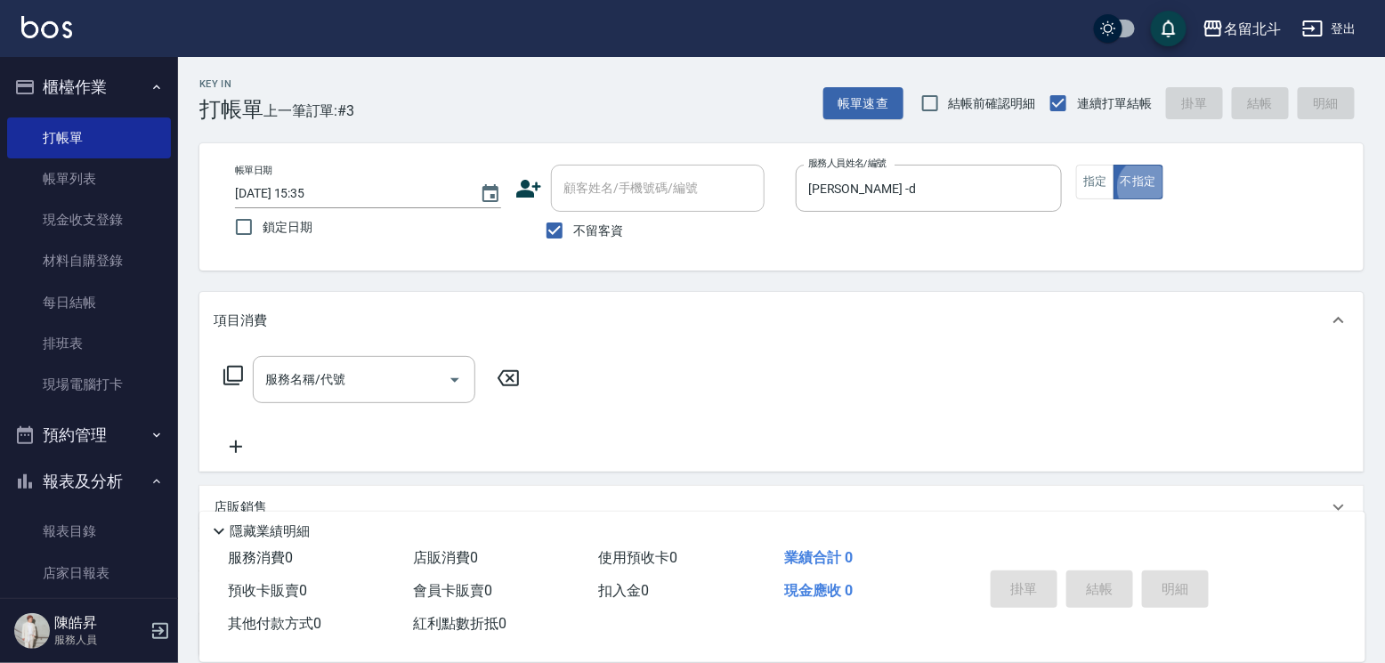
type button "false"
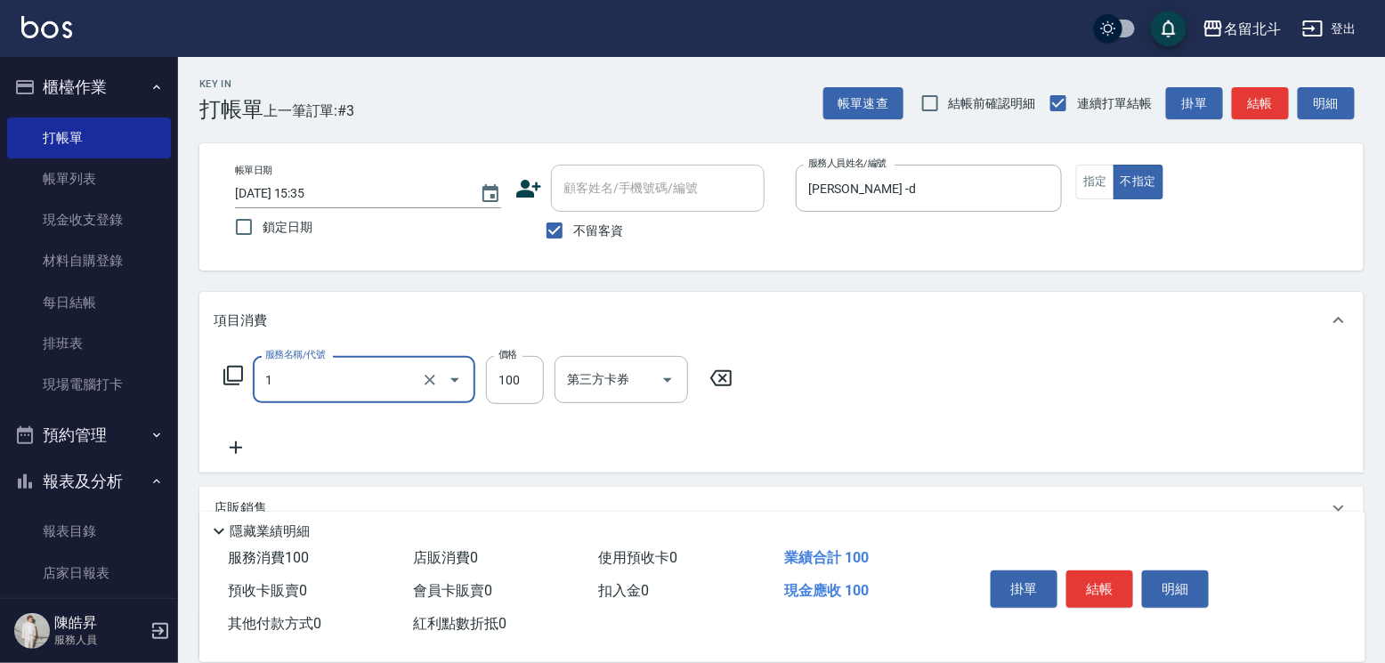
type input "剪髮(1)"
type input "168"
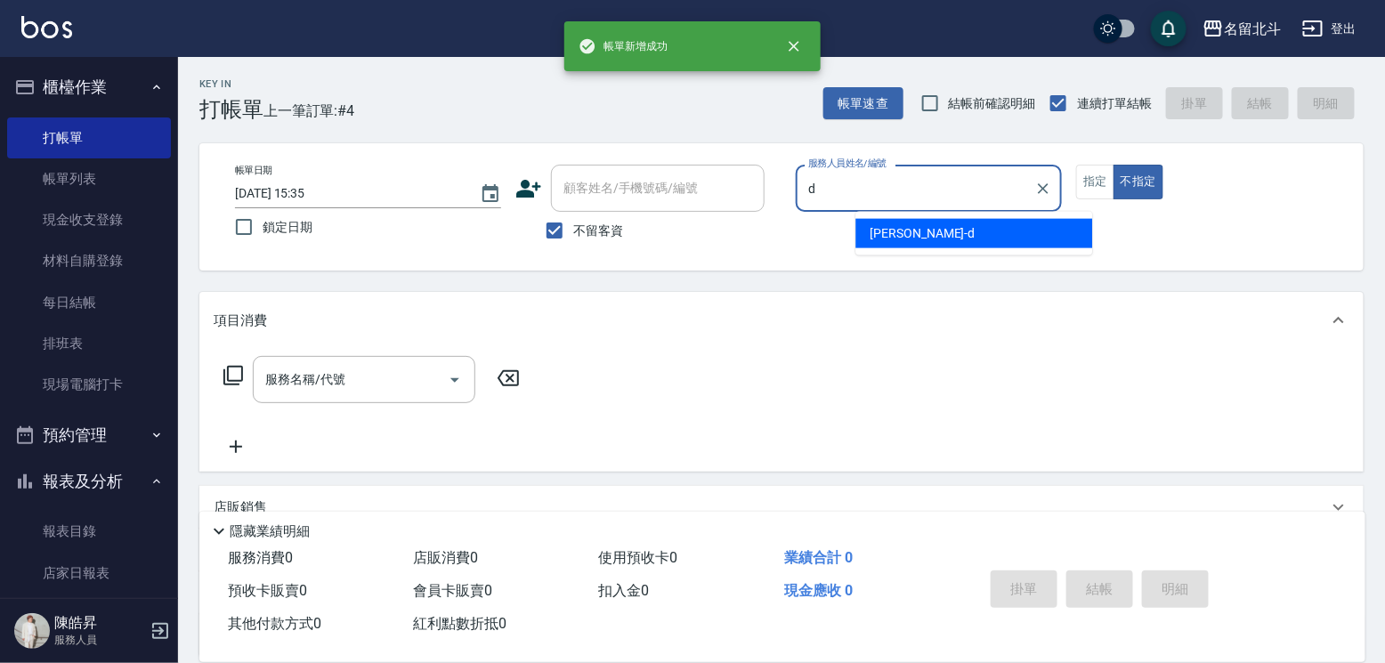
type input "[PERSON_NAME] -d"
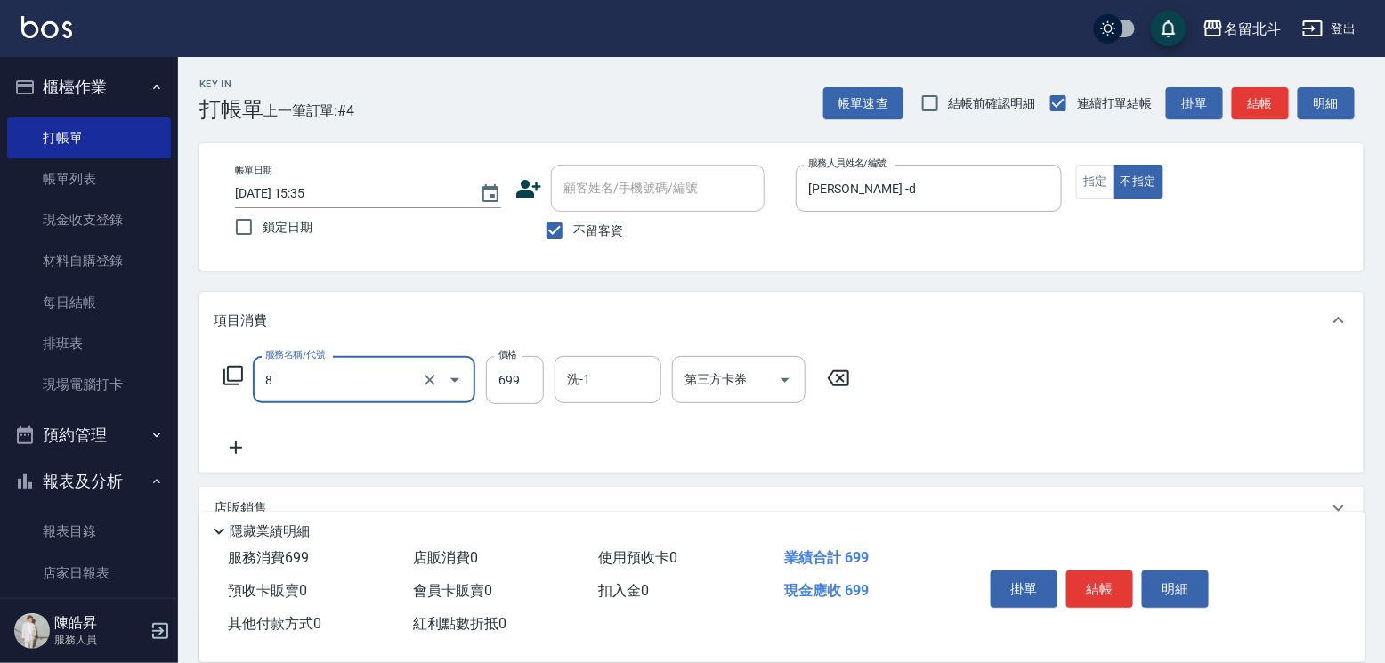
type input "精油洗髮(8)"
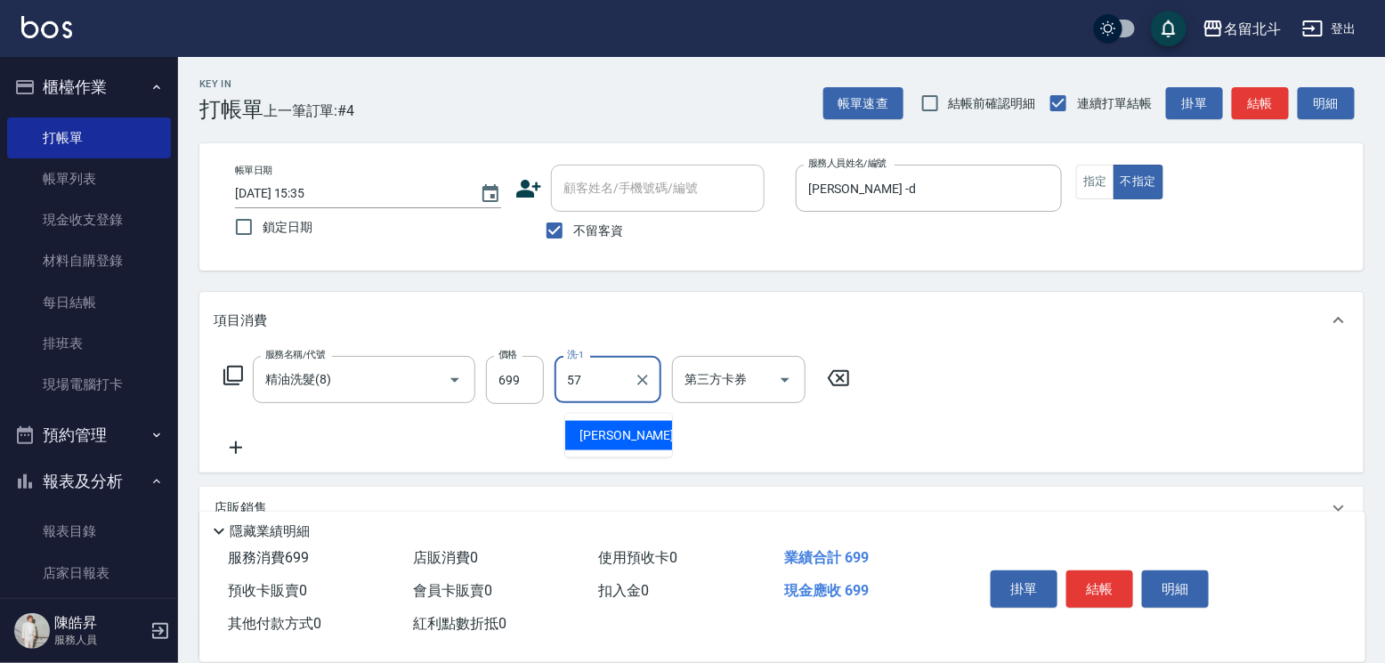
type input "[PERSON_NAME]-57"
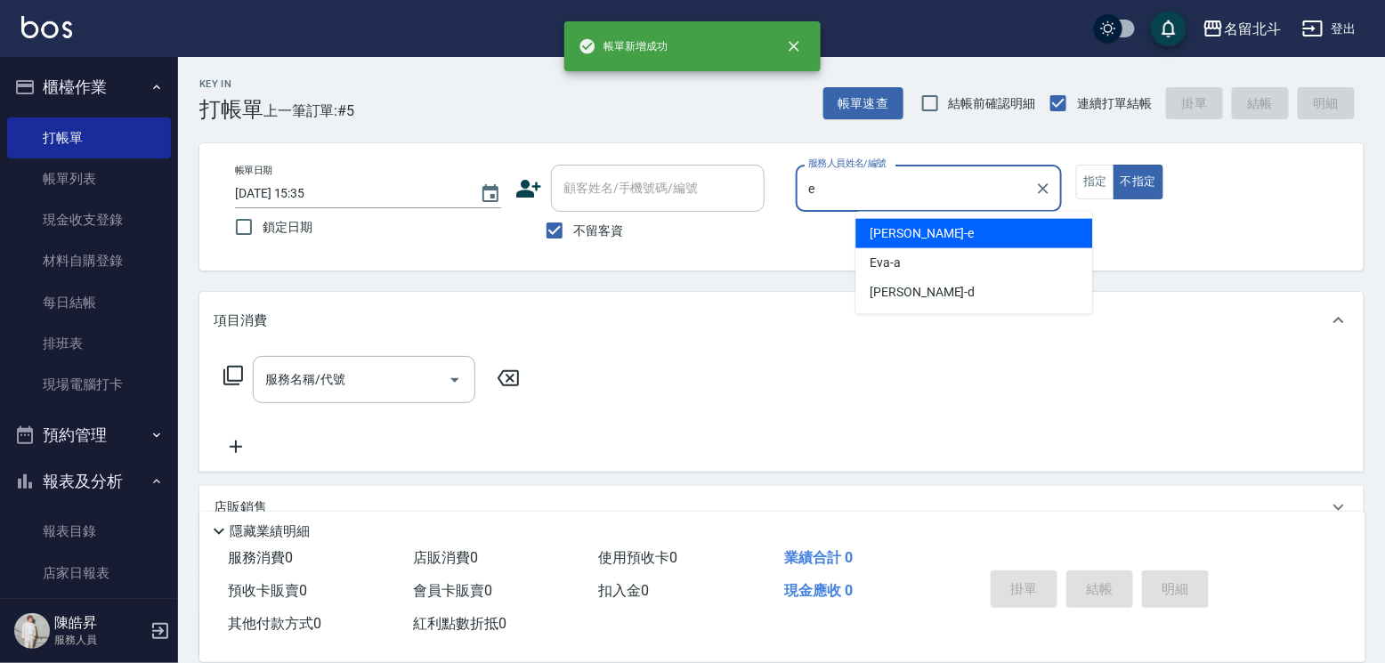
type input "[PERSON_NAME]-e"
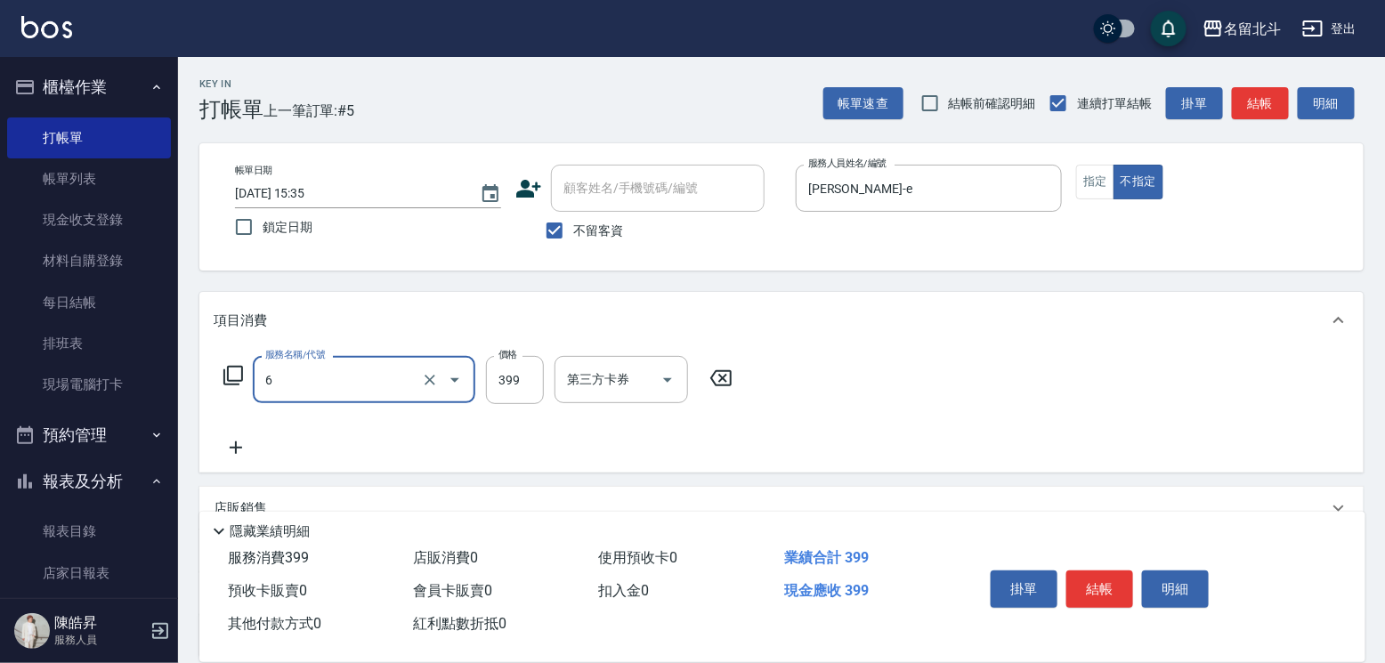
type input "海鹽SPA(6)"
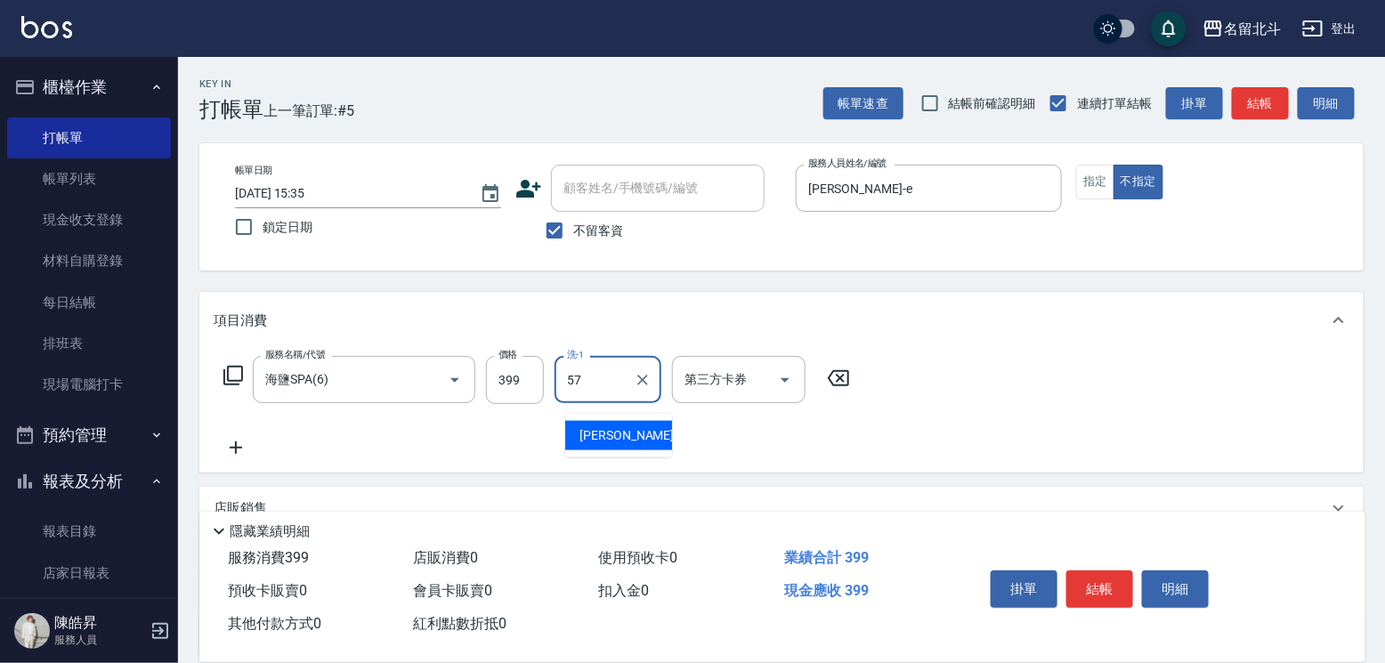
type input "[PERSON_NAME]-57"
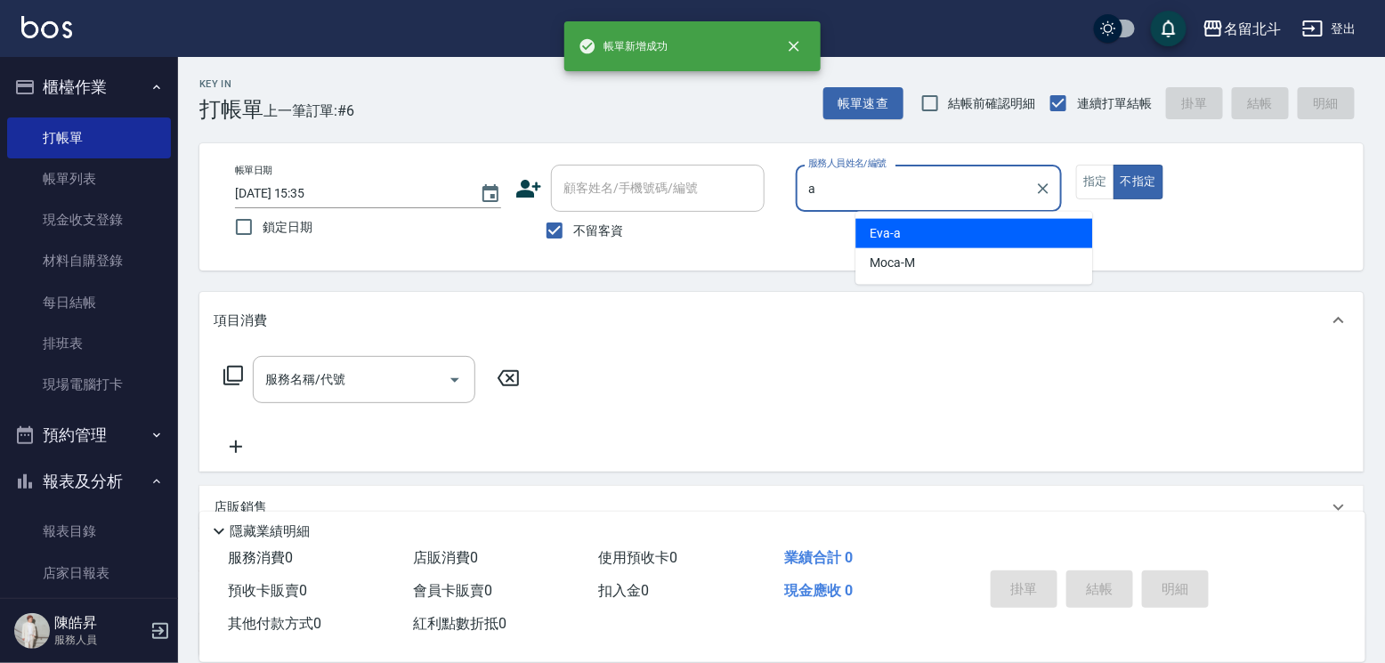
type input "[PERSON_NAME]"
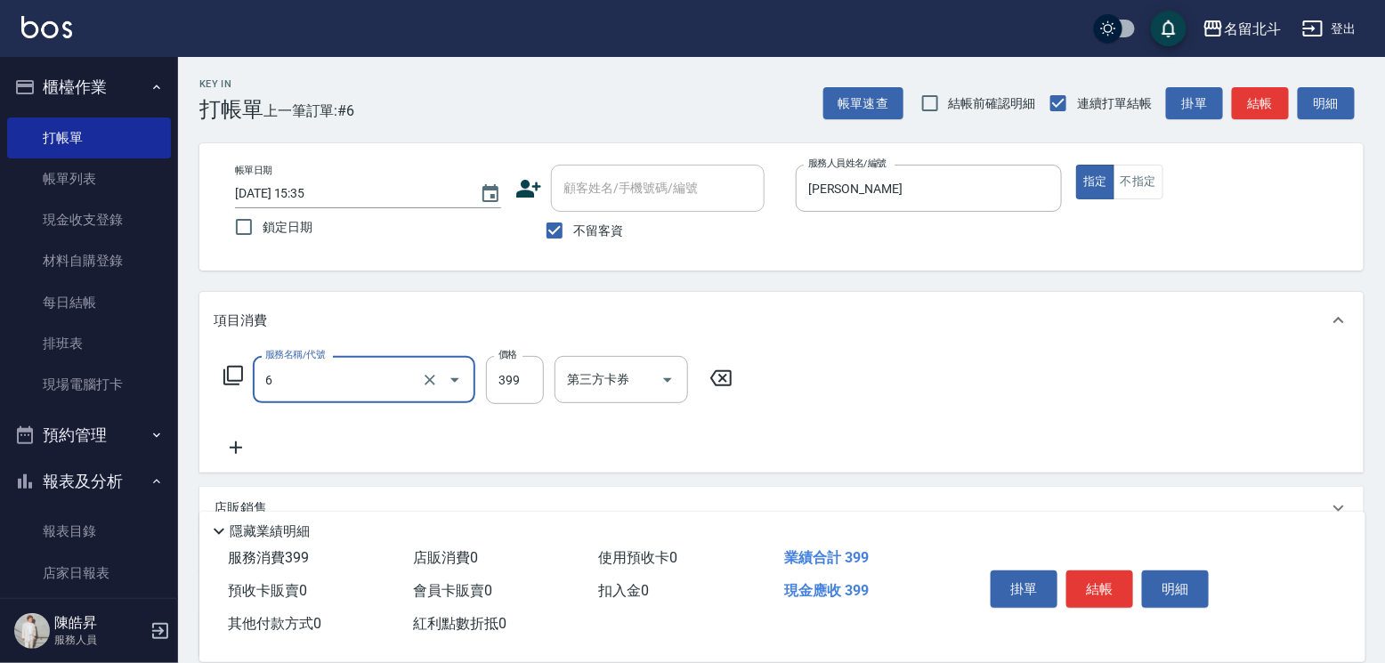
type input "海鹽SPA(6)"
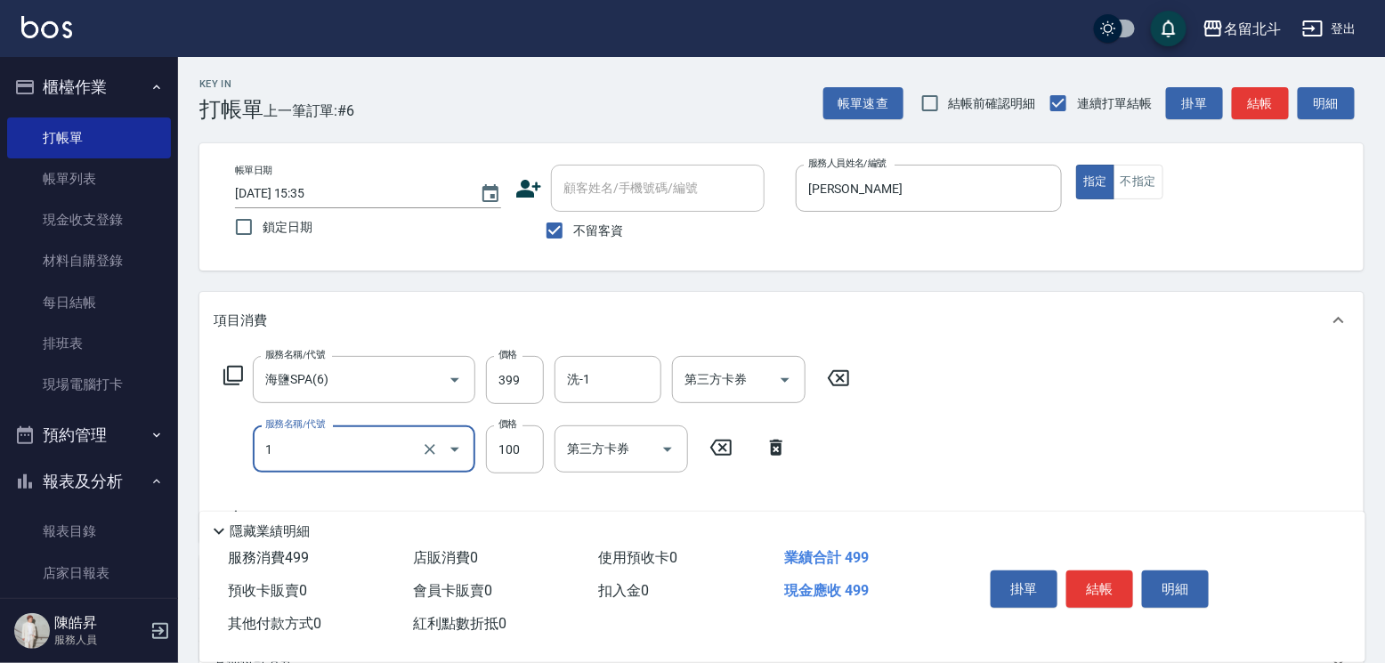
type input "剪髮(1)"
type input "150"
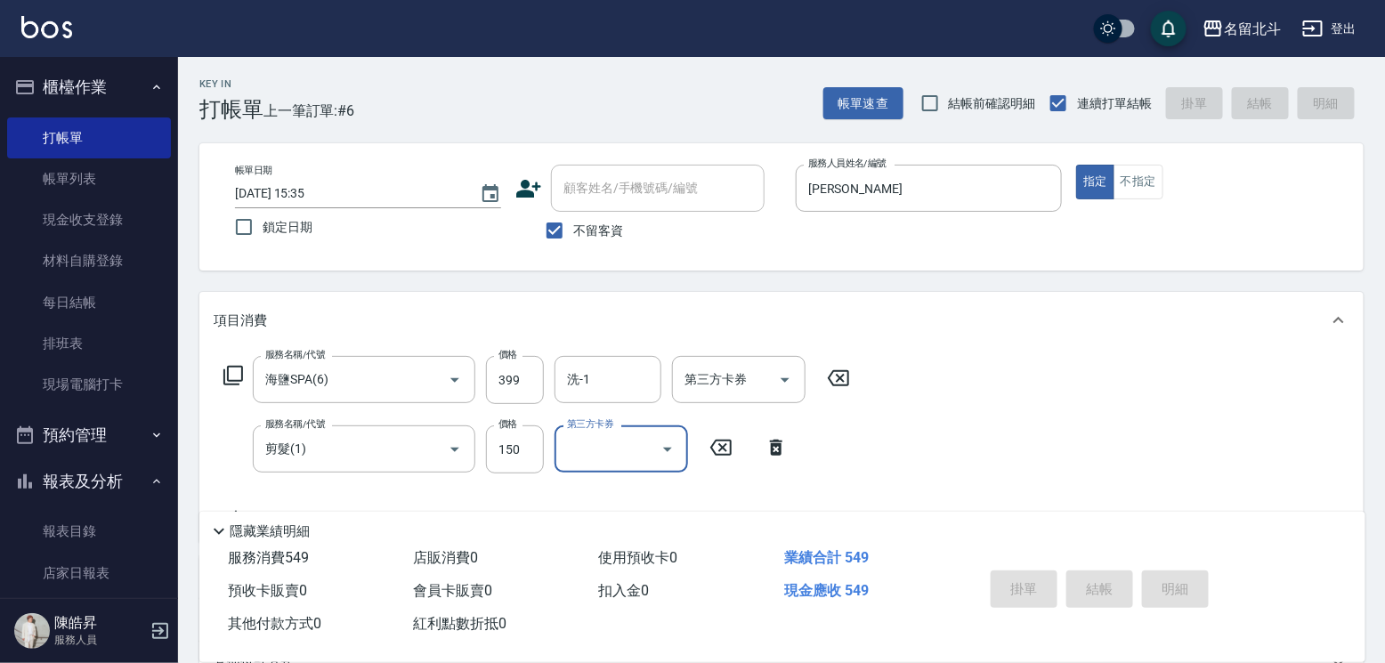
type input "[DATE] 15:36"
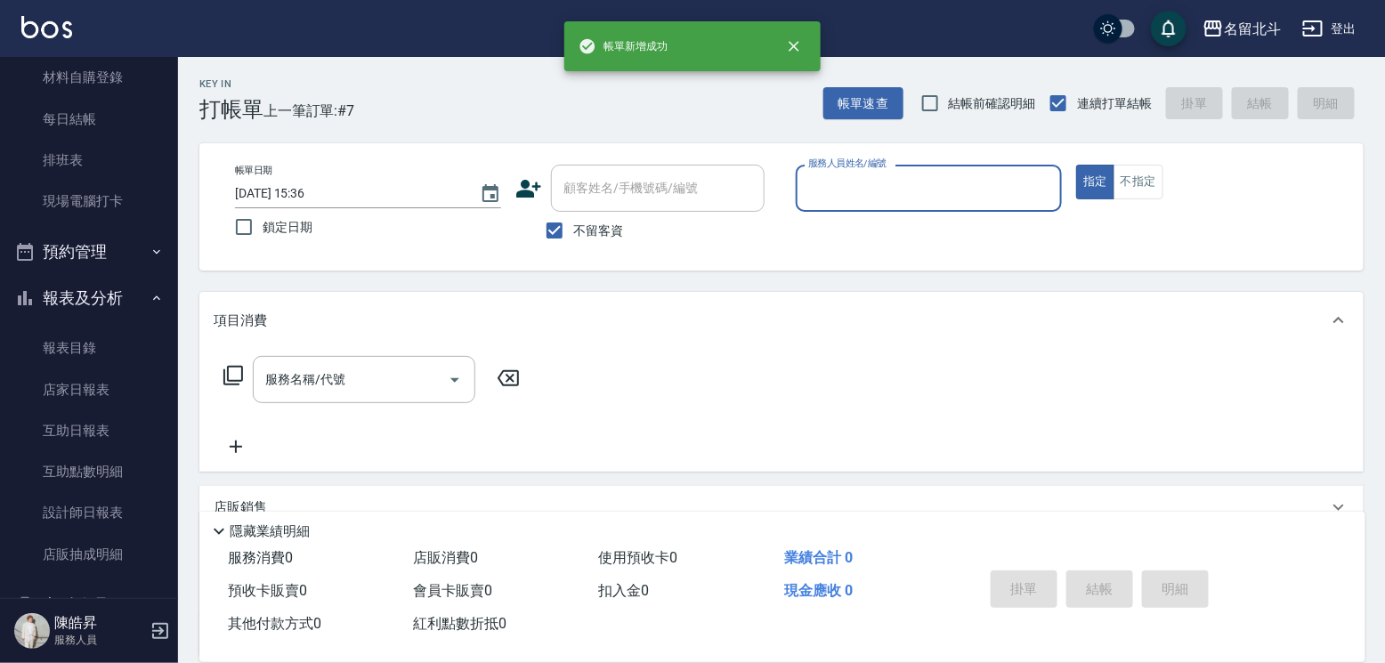
scroll to position [299, 0]
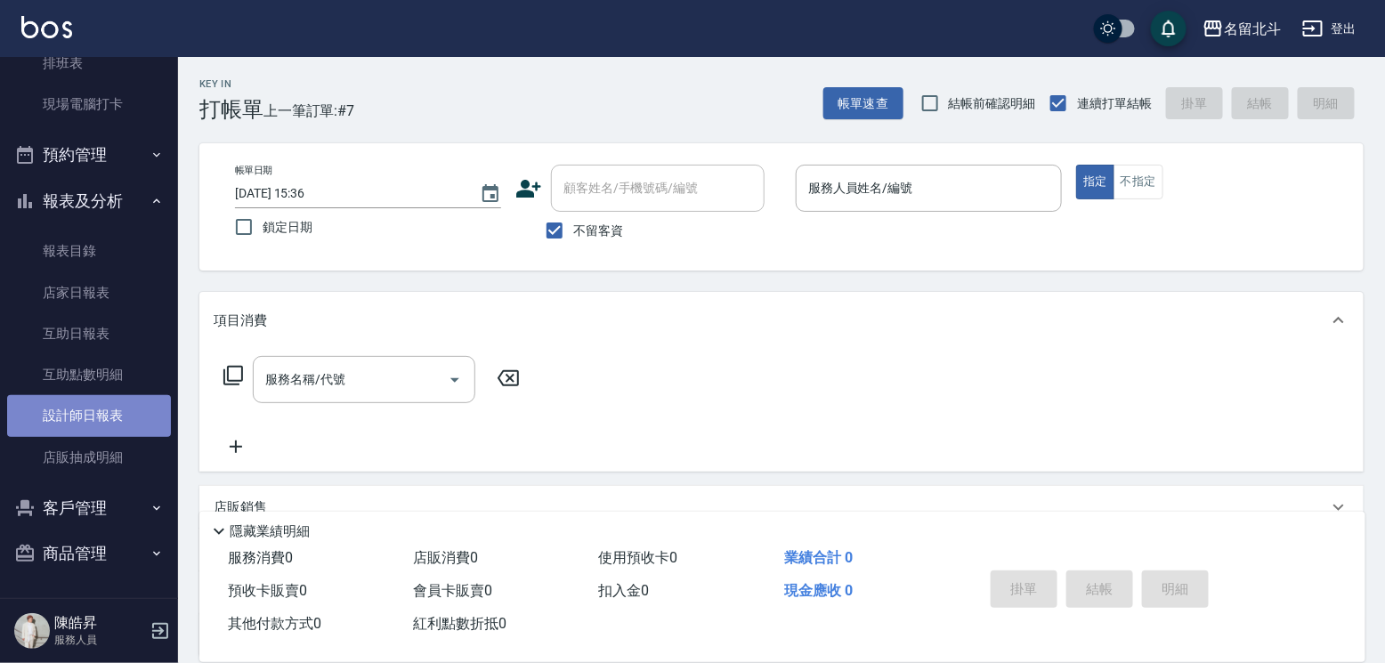
click at [105, 400] on link "設計師日報表" at bounding box center [89, 415] width 164 height 41
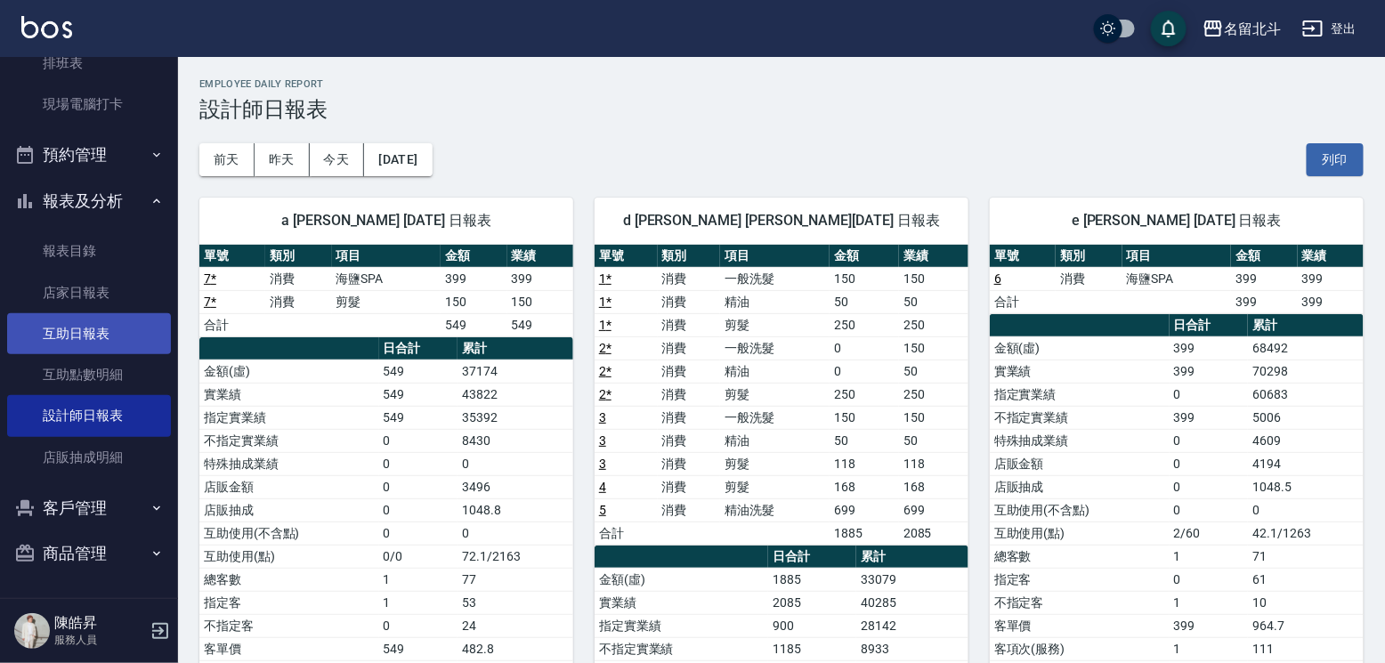
click at [83, 322] on link "互助日報表" at bounding box center [89, 333] width 164 height 41
